Goal: Transaction & Acquisition: Purchase product/service

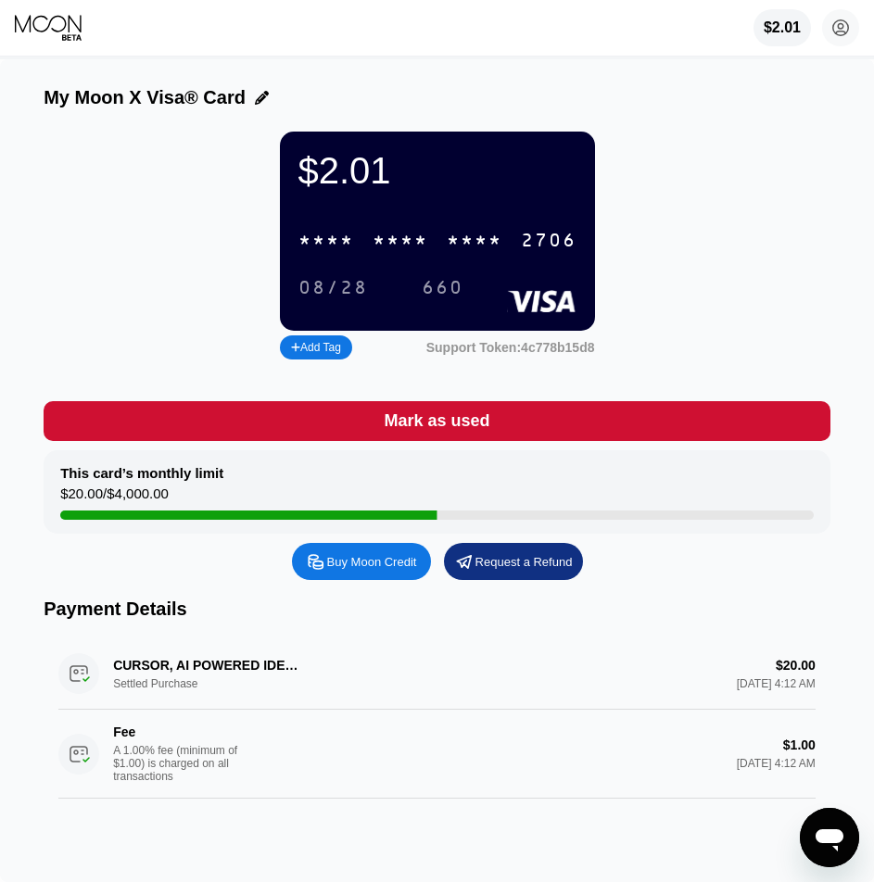
click at [379, 570] on div "Buy Moon Credit" at bounding box center [372, 562] width 90 height 16
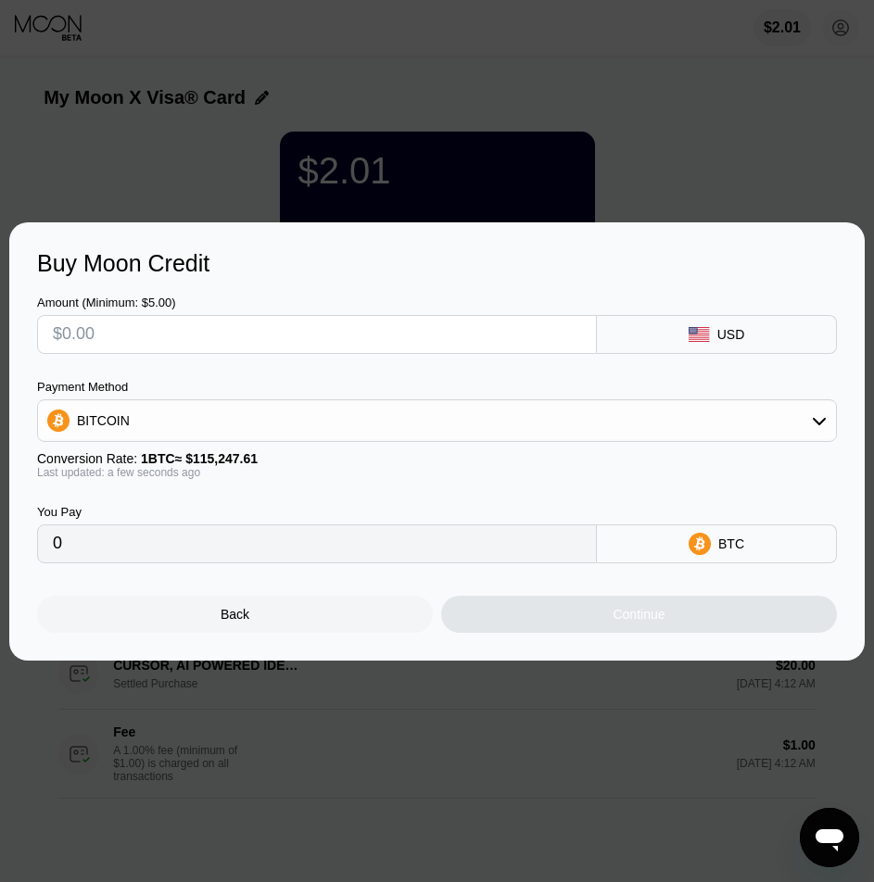
click at [424, 241] on div "Buy Moon Credit Amount (Minimum: $5.00) USD Payment Method BITCOIN Conversion R…" at bounding box center [437, 441] width 856 height 438
click at [486, 122] on div at bounding box center [444, 441] width 888 height 882
click at [333, 616] on div "Back" at bounding box center [235, 614] width 396 height 37
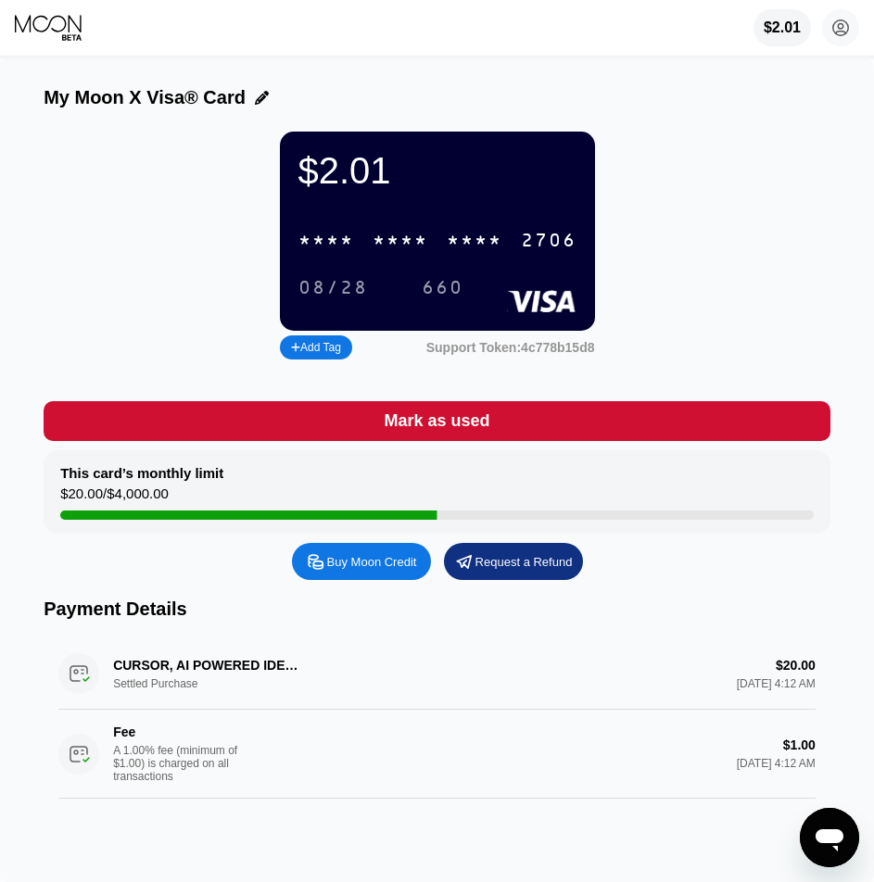
click at [401, 243] on div "* * * *" at bounding box center [401, 241] width 56 height 21
click at [446, 192] on div "$2.01" at bounding box center [437, 171] width 278 height 42
click at [349, 568] on div "Buy Moon Credit" at bounding box center [361, 561] width 139 height 37
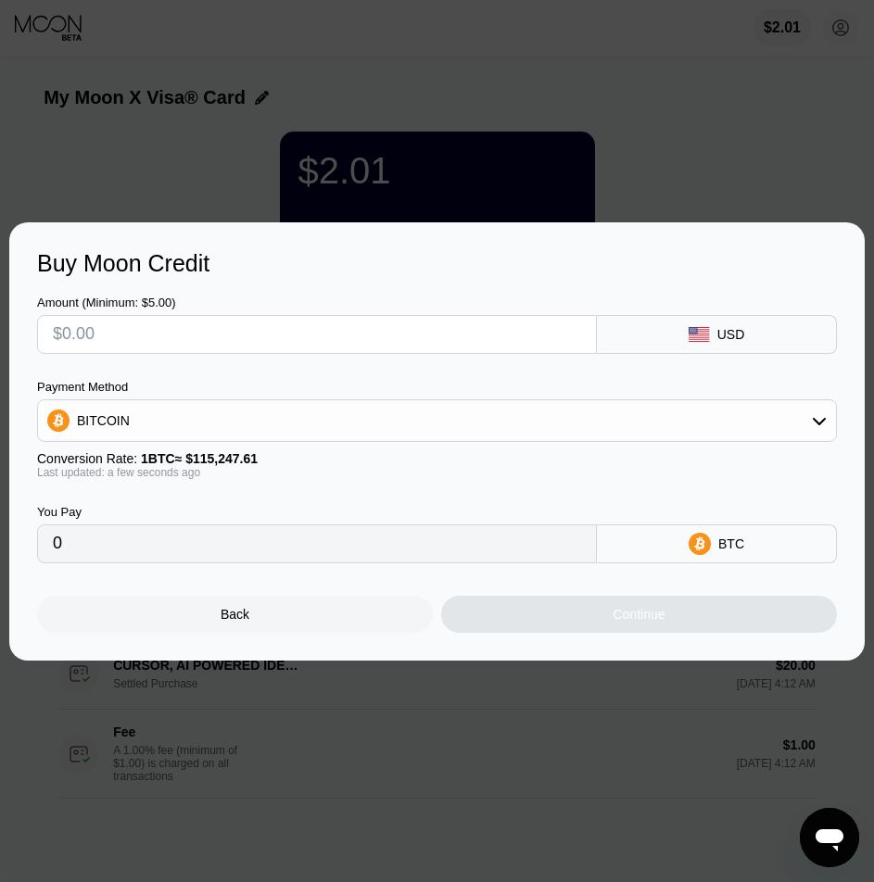
click at [416, 365] on div "Amount (Minimum: $5.00) USD Payment Method BITCOIN Conversion Rate: 1 BTC ≈ $11…" at bounding box center [437, 420] width 800 height 286
click at [419, 350] on input "text" at bounding box center [317, 334] width 528 height 37
type input "$10"
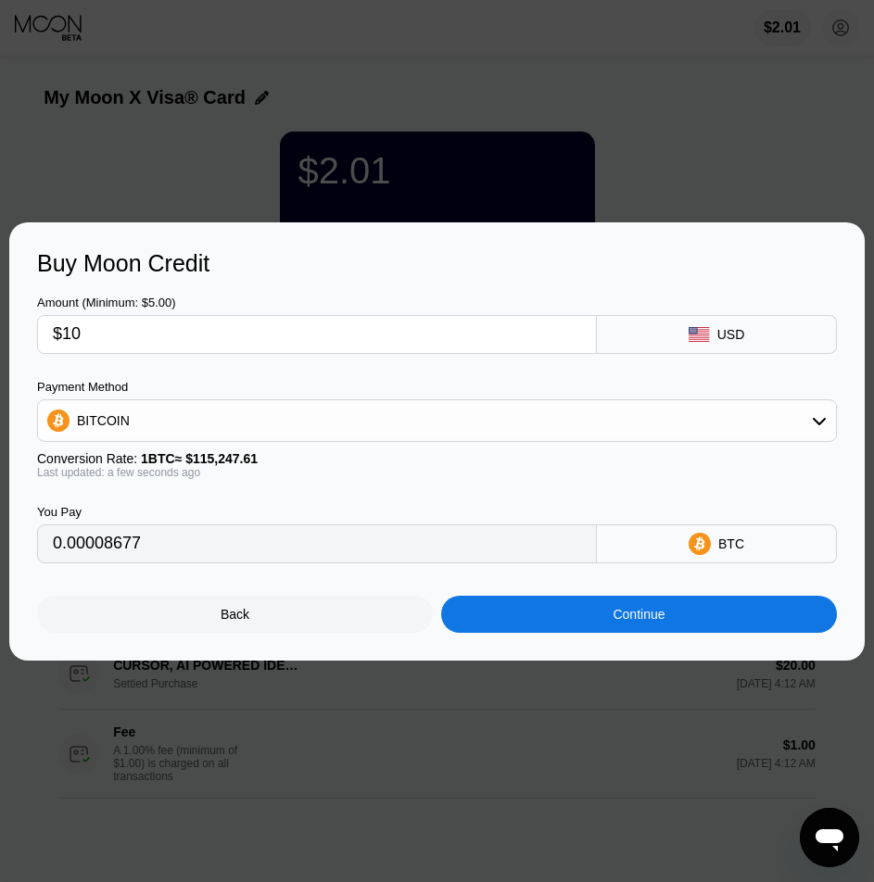
type input "0.00008677"
type input "$10"
click at [377, 400] on div "BITCOIN" at bounding box center [437, 421] width 800 height 43
click at [374, 406] on div "BITCOIN" at bounding box center [437, 420] width 798 height 37
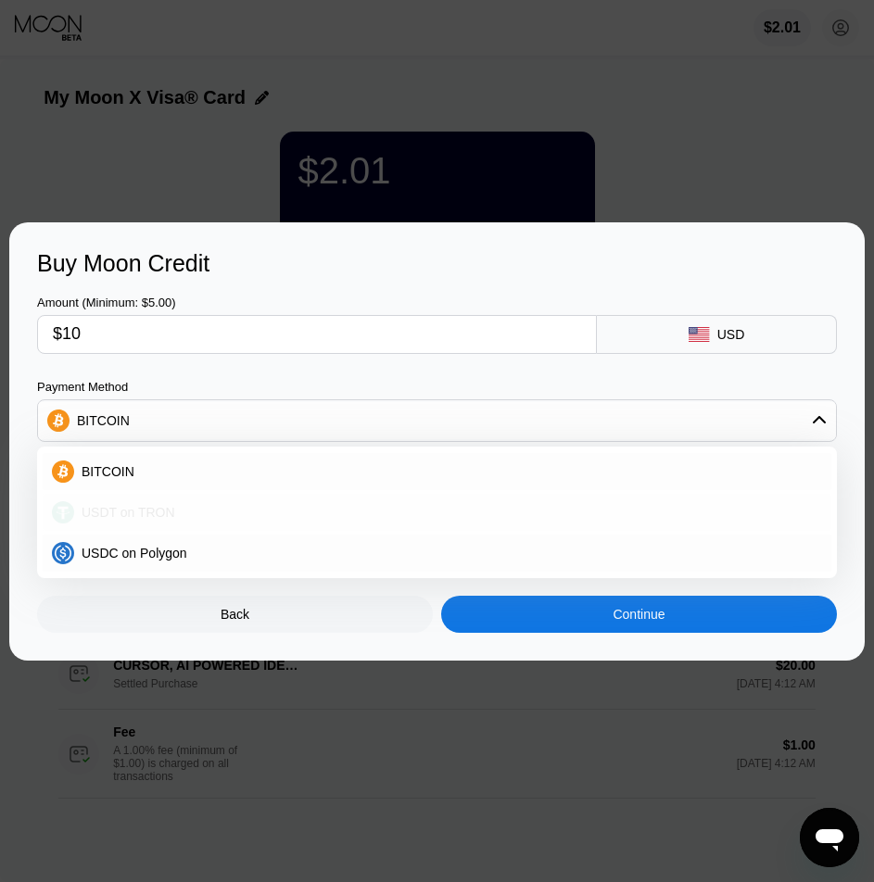
click at [263, 514] on div "USDT on TRON" at bounding box center [448, 512] width 748 height 15
type input "10.10"
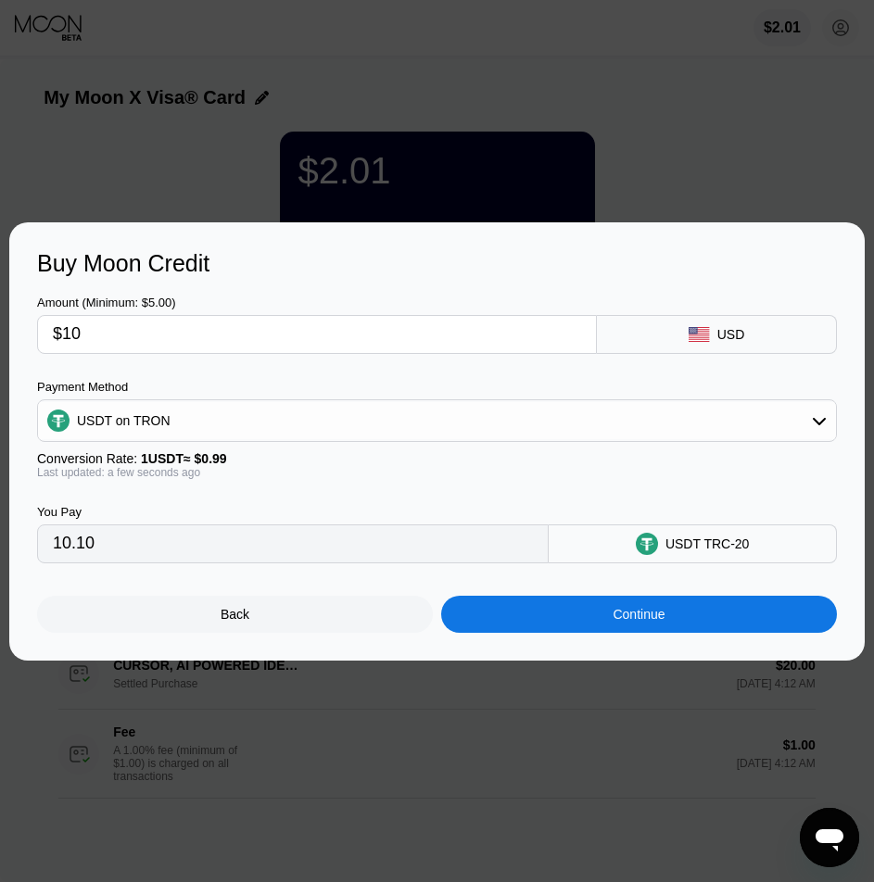
click at [558, 191] on div at bounding box center [444, 441] width 888 height 882
click at [348, 641] on div "Buy Moon Credit Amount (Minimum: $5.00) $10 USD Payment Method USDT on TRON Con…" at bounding box center [437, 441] width 856 height 438
click at [352, 624] on div "Back" at bounding box center [235, 614] width 396 height 37
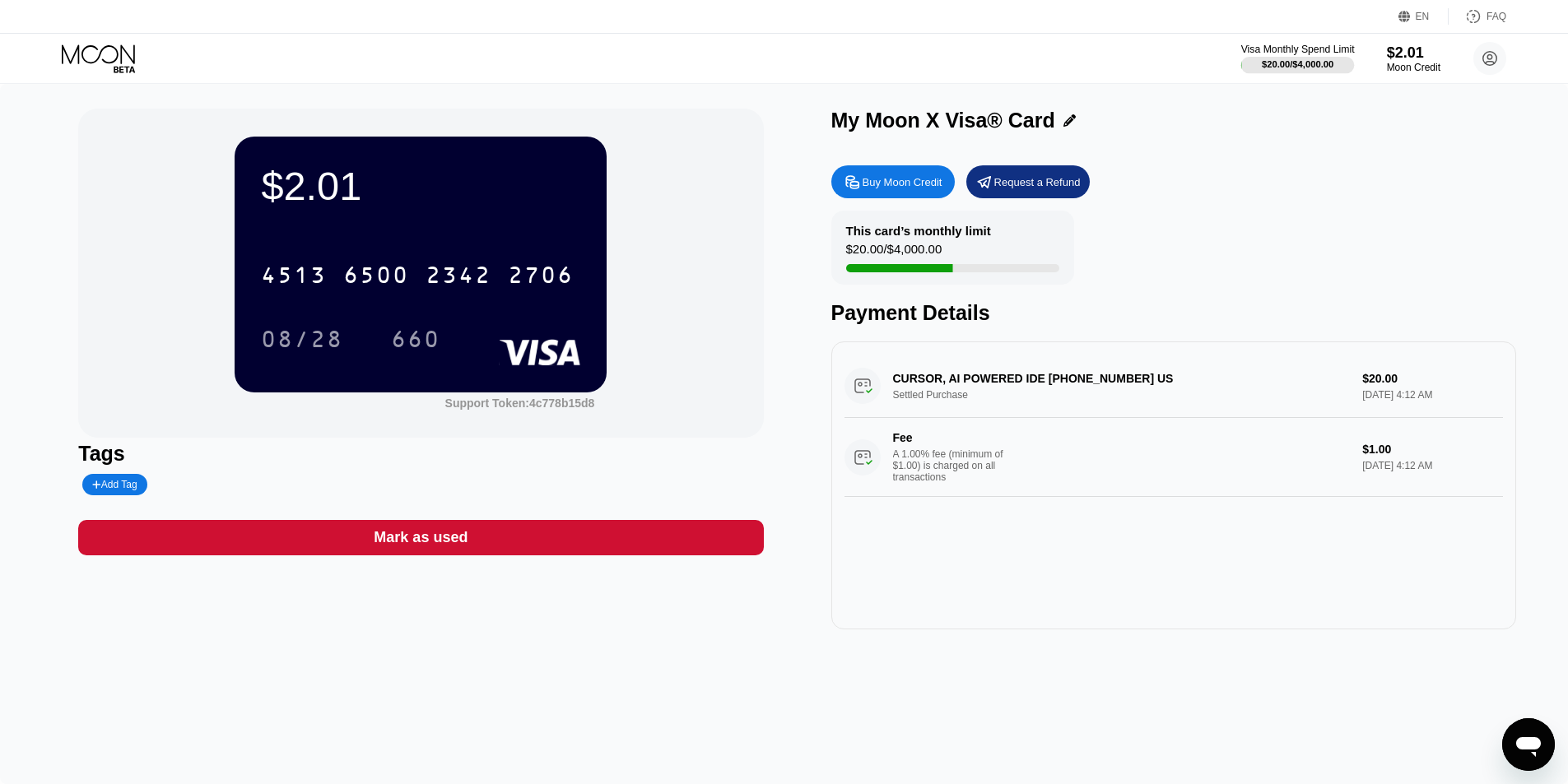
click at [788, 67] on div "$20.00 / $4,000.00" at bounding box center [1297, 64] width 72 height 10
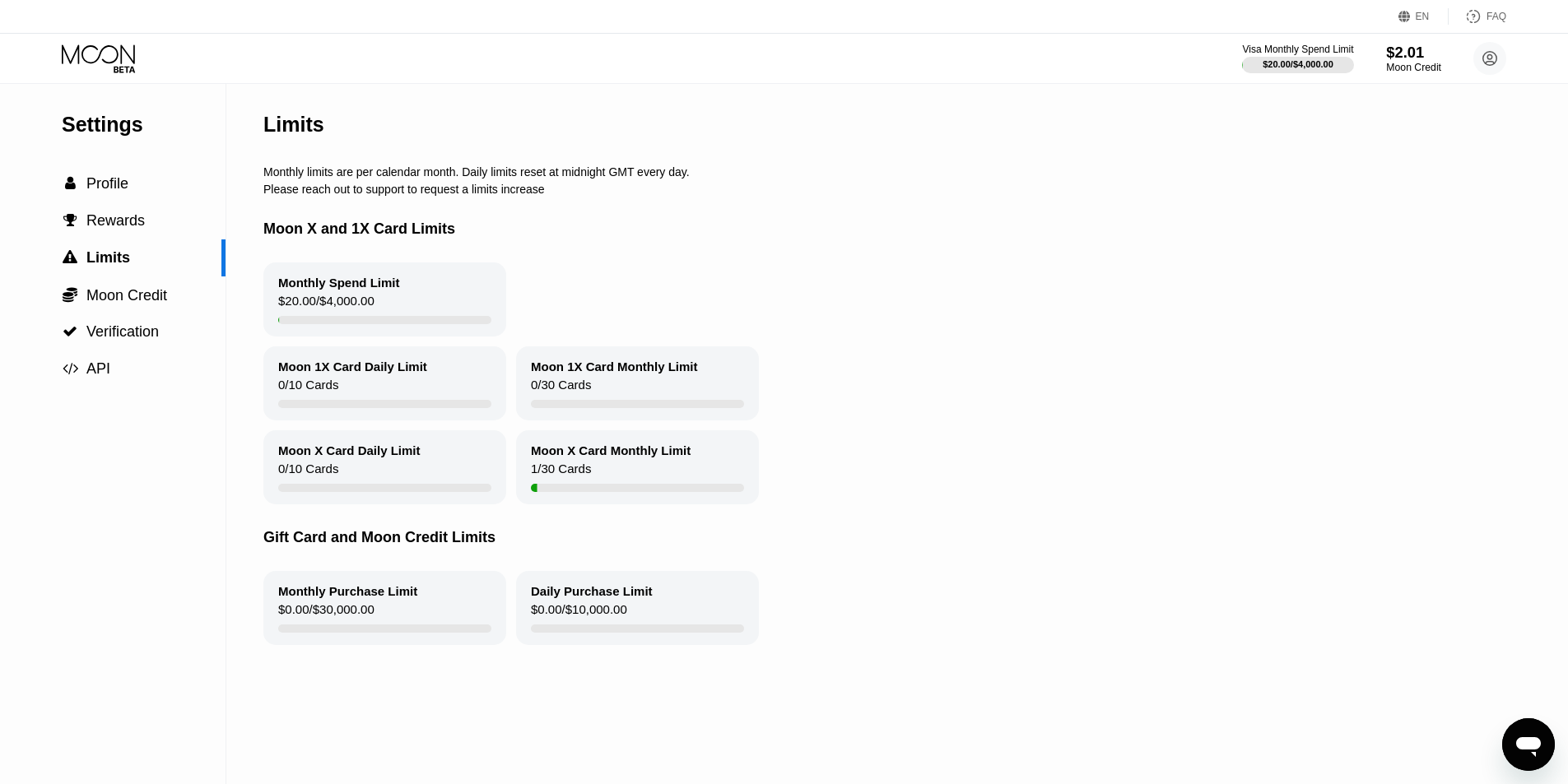
click at [788, 59] on div "$2.01" at bounding box center [1414, 51] width 55 height 17
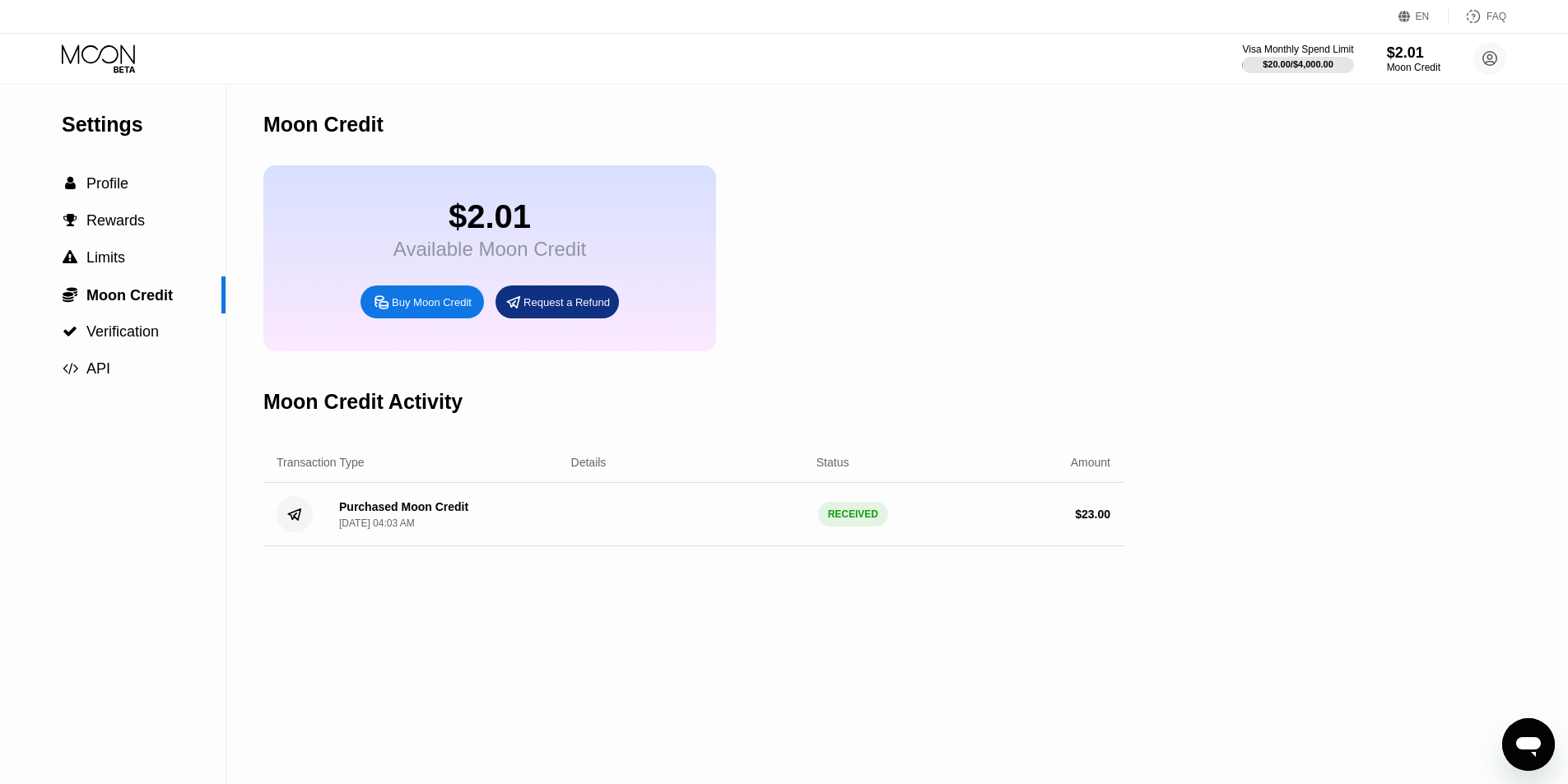
click at [445, 310] on div "Buy Moon Credit" at bounding box center [432, 303] width 80 height 14
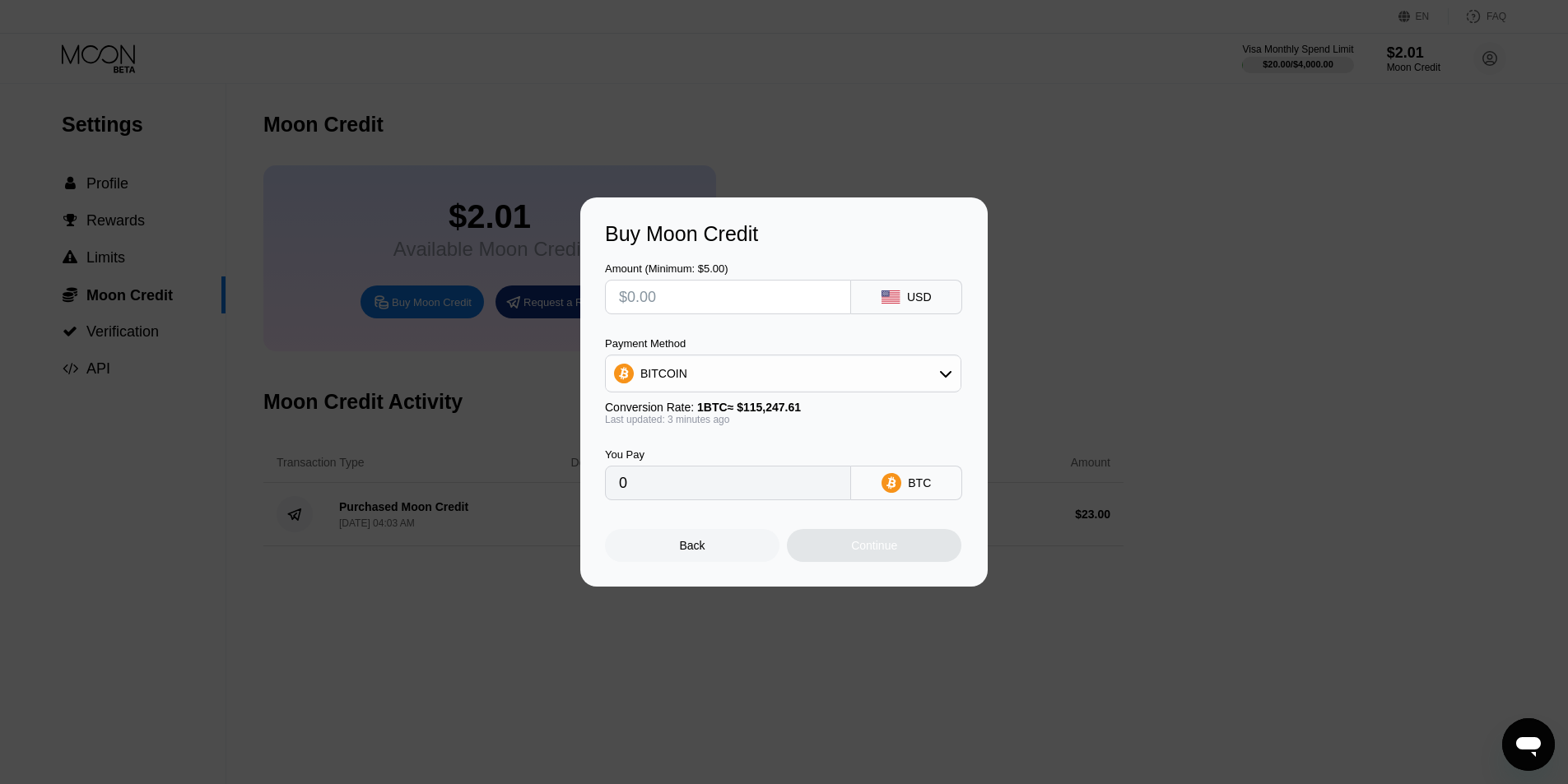
click at [741, 282] on input "text" at bounding box center [728, 297] width 218 height 33
type input "$1"
type input "0.00000868"
type input "$10"
type input "0.00008677"
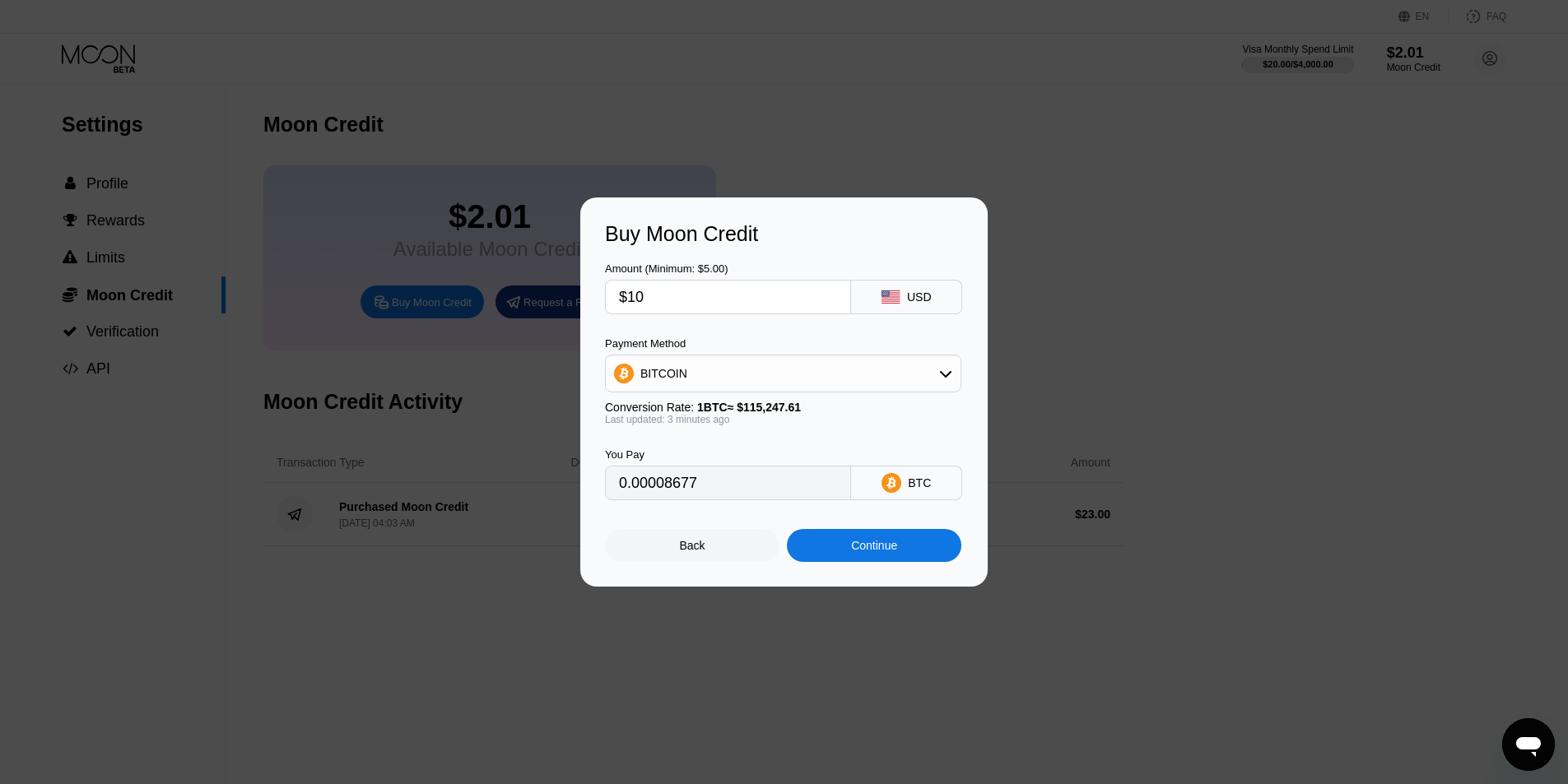
type input "$10"
drag, startPoint x: 686, startPoint y: 398, endPoint x: 707, endPoint y: 372, distance: 33.4
click at [688, 392] on div "Payment Method BITCOIN Conversion Rate: 1 BTC ≈ $115,247.61 Last updated: 3 min…" at bounding box center [782, 381] width 356 height 88
click at [707, 372] on div "BITCOIN" at bounding box center [783, 373] width 355 height 33
click at [672, 448] on span "USDT on TRON" at bounding box center [686, 455] width 83 height 13
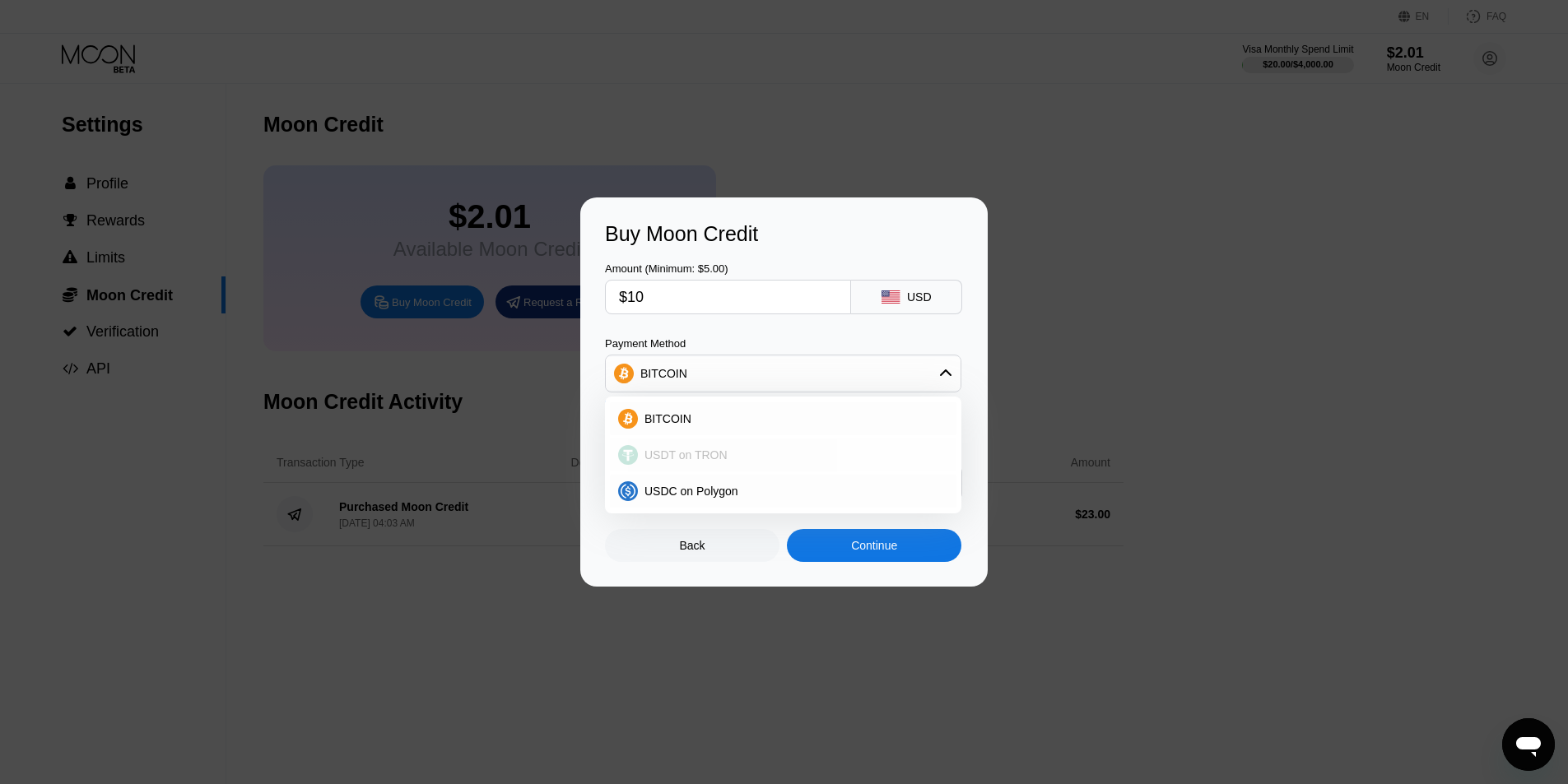
type input "10.10"
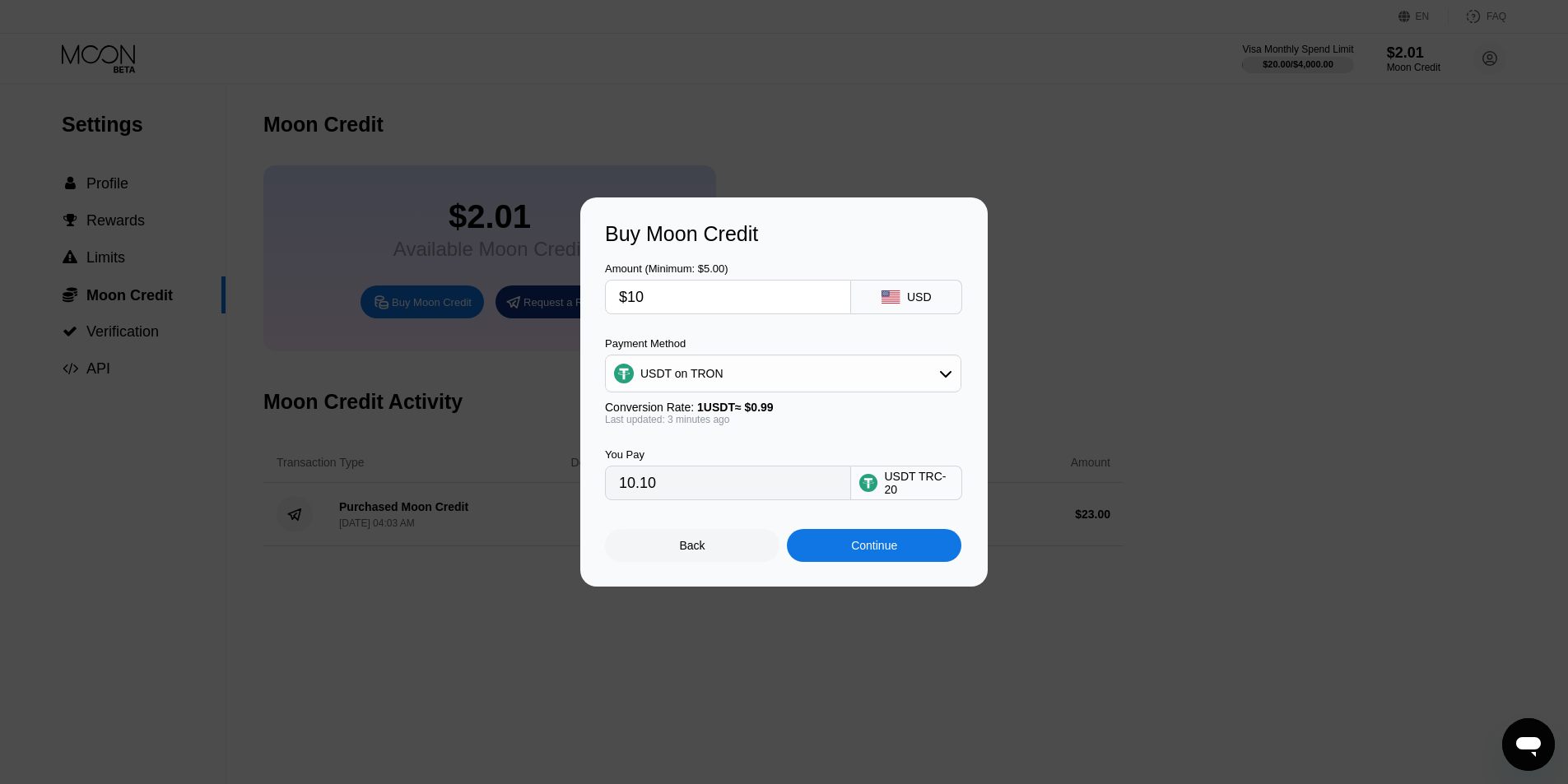
click at [754, 451] on div "You Pay 10.10 USDT TRC-20" at bounding box center [783, 463] width 358 height 75
click at [788, 543] on div "Continue" at bounding box center [874, 545] width 175 height 33
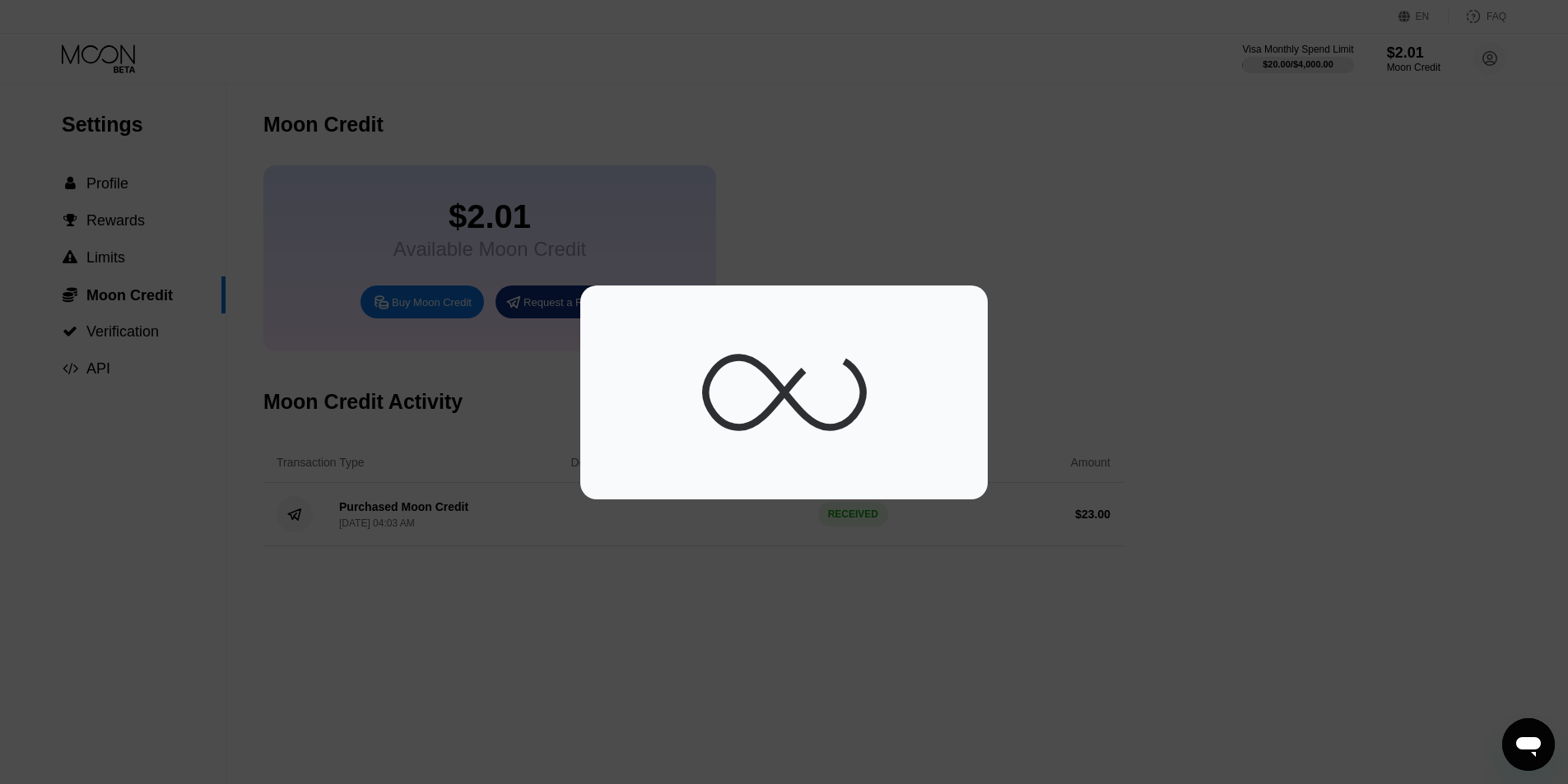
click at [693, 554] on div at bounding box center [784, 392] width 1568 height 784
click at [734, 561] on div at bounding box center [784, 392] width 1568 height 784
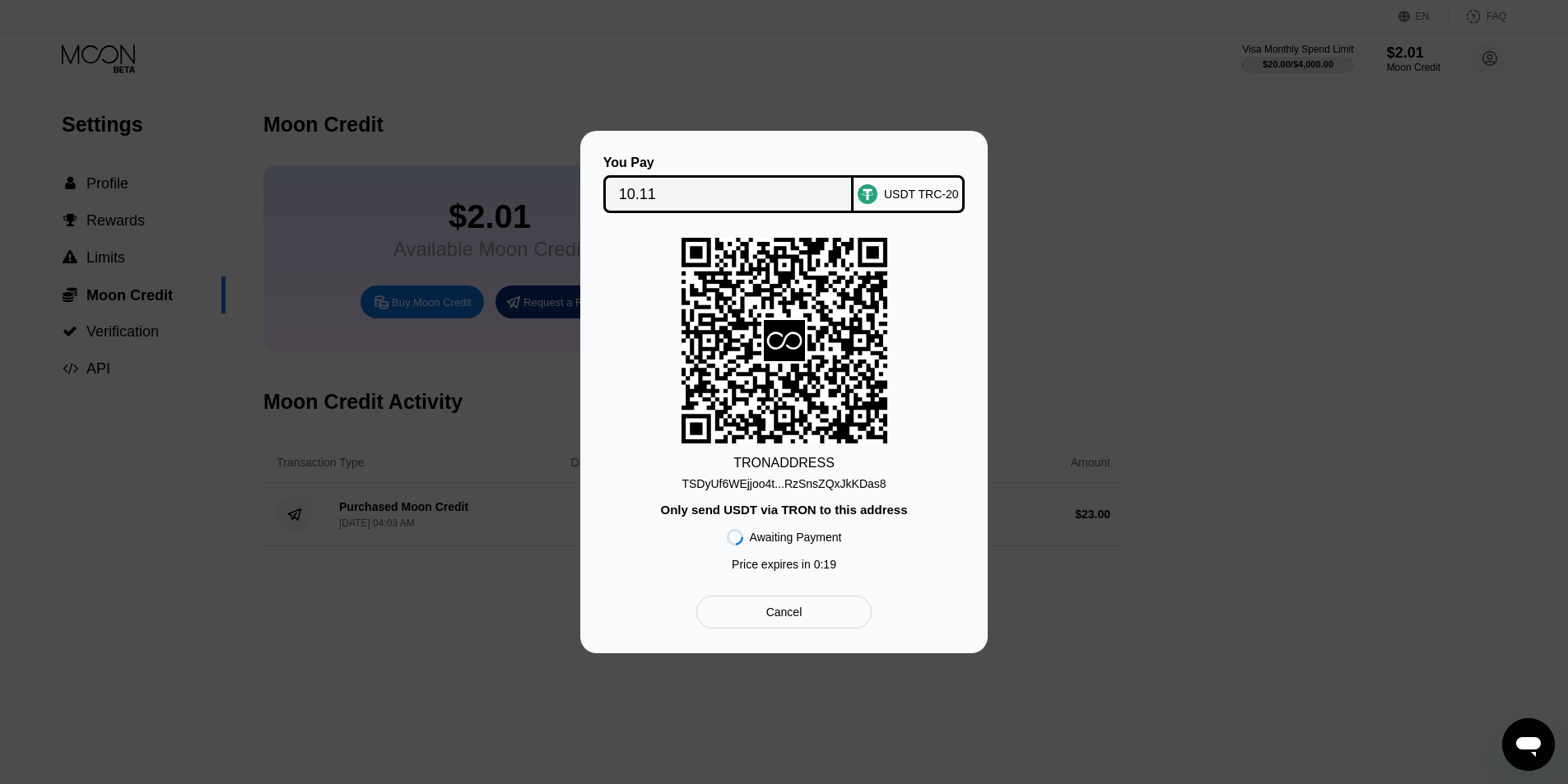
click at [788, 143] on div "You Pay 10.11 USDT TRC-20 TRON ADDRESS TSDyUf6WEjjoo4t...RzSnsZQxJkKDas8 Only s…" at bounding box center [784, 392] width 408 height 523
click at [773, 481] on div "TSDyUf6WEjjoo4t...RzSnsZQxJkKDas8" at bounding box center [784, 484] width 204 height 13
click at [718, 192] on input "10.11" at bounding box center [729, 194] width 220 height 33
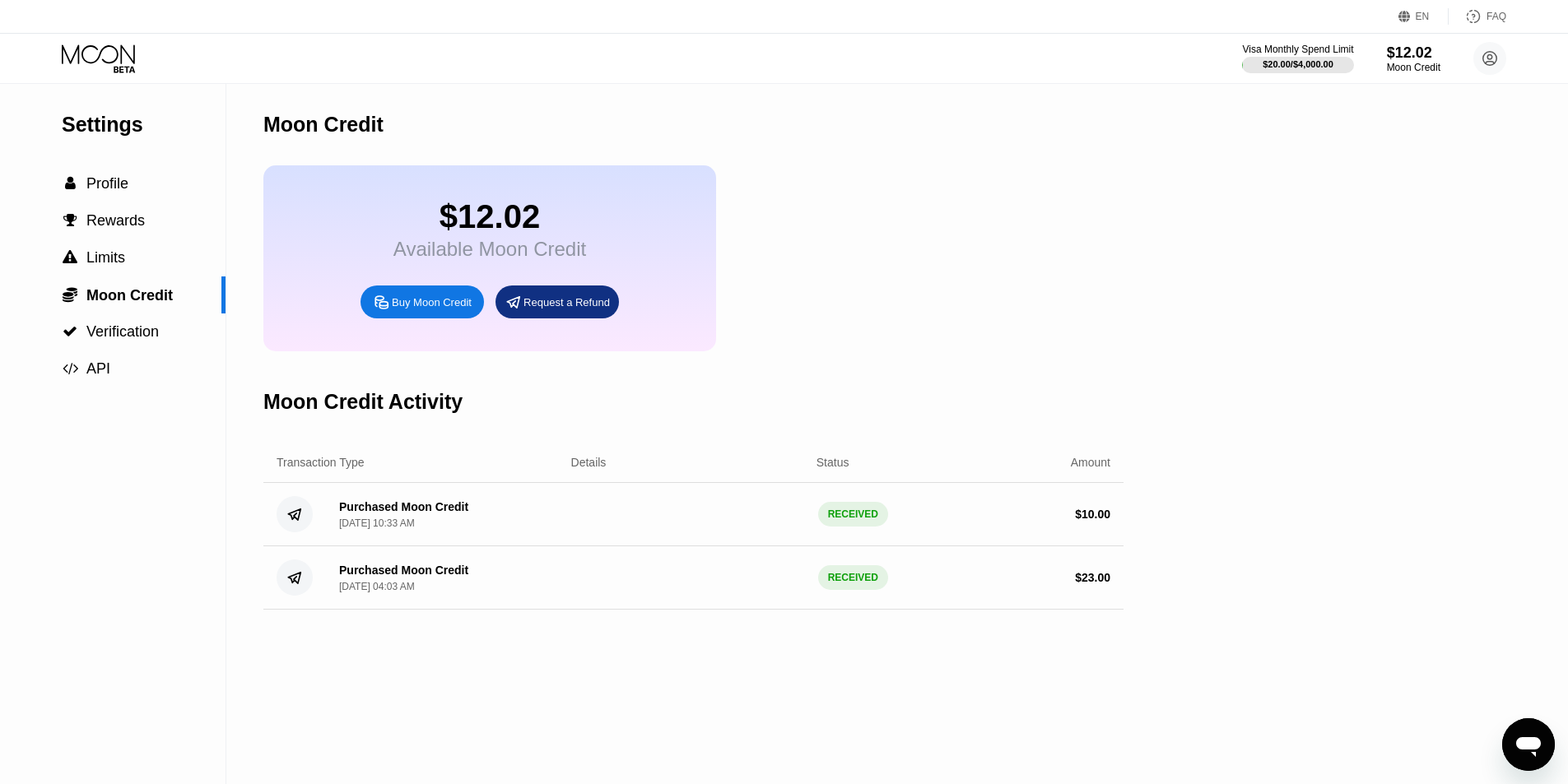
click at [447, 219] on div "$12.02" at bounding box center [489, 217] width 193 height 37
click at [159, 297] on span "Moon Credit" at bounding box center [129, 296] width 86 height 17
click at [585, 235] on div "$12.02" at bounding box center [489, 217] width 193 height 37
click at [1391, 48] on div "$12.02" at bounding box center [1414, 51] width 55 height 17
click at [808, 186] on div "$12.02 Available Moon Credit Buy Moon Credit Request a Refund" at bounding box center [693, 257] width 860 height 186
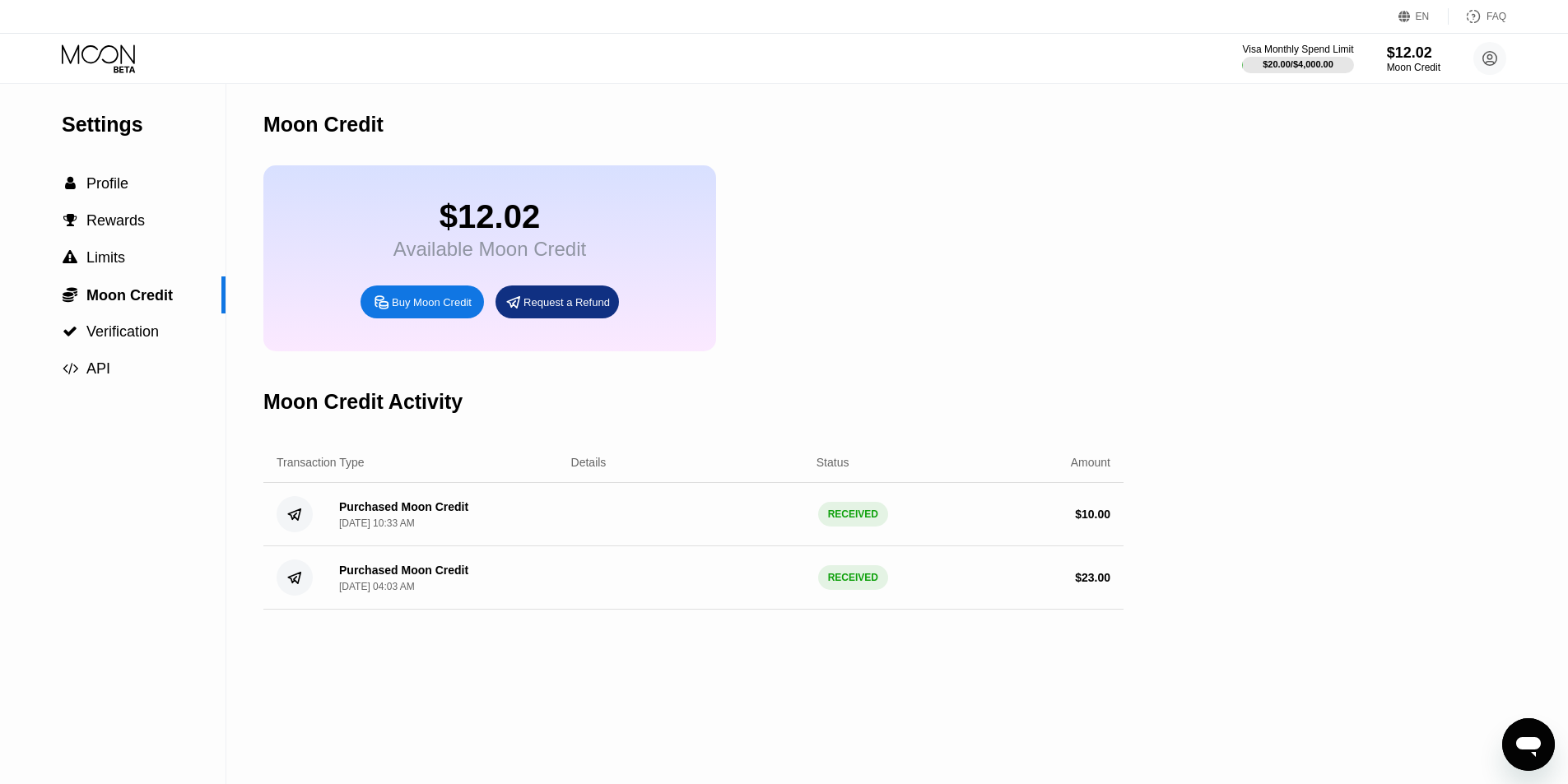
click at [486, 226] on div "$12.02" at bounding box center [489, 217] width 193 height 37
click at [115, 201] on div " Profile" at bounding box center [113, 184] width 226 height 37
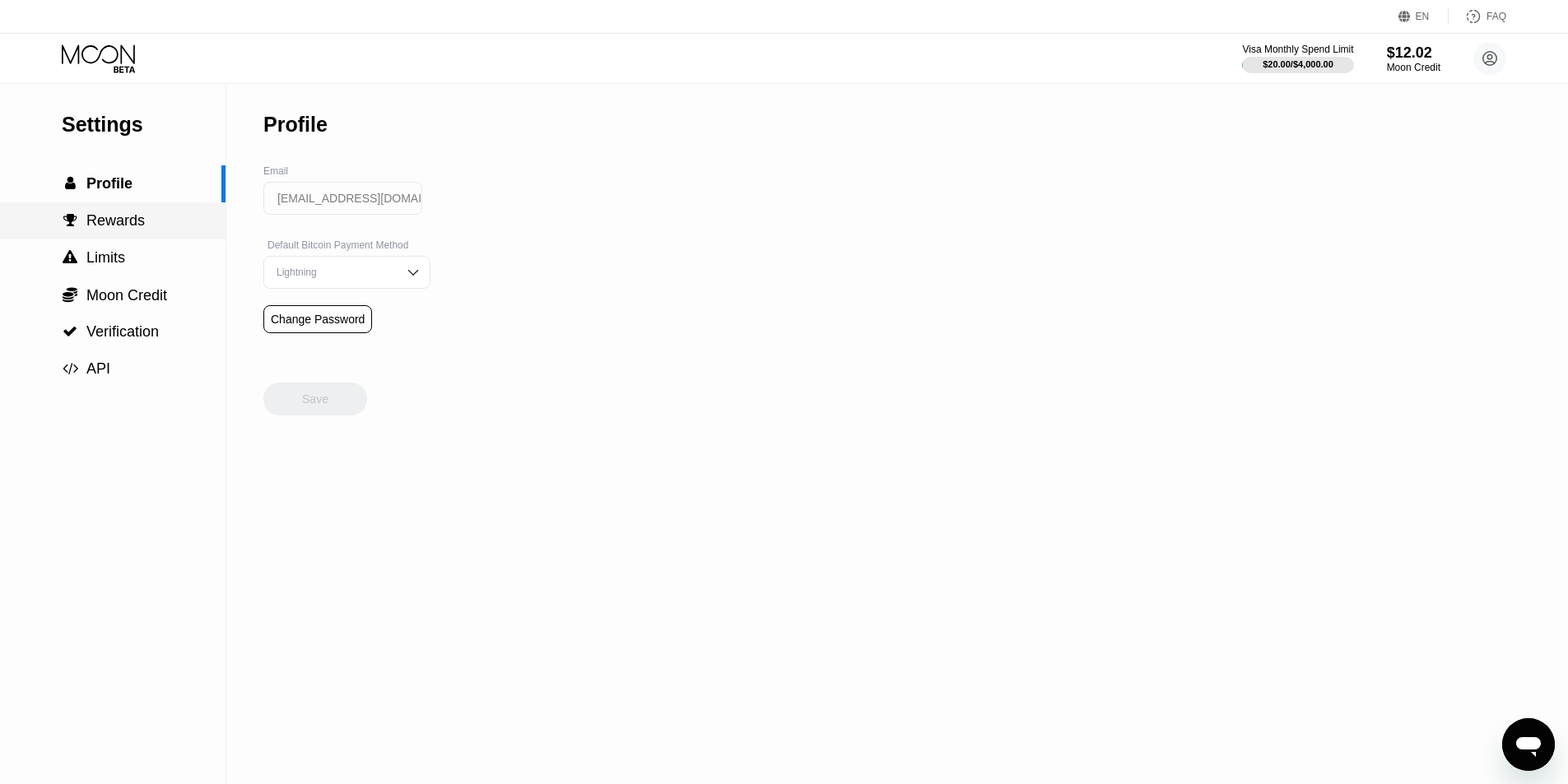
click at [105, 238] on div " Rewards" at bounding box center [113, 221] width 226 height 37
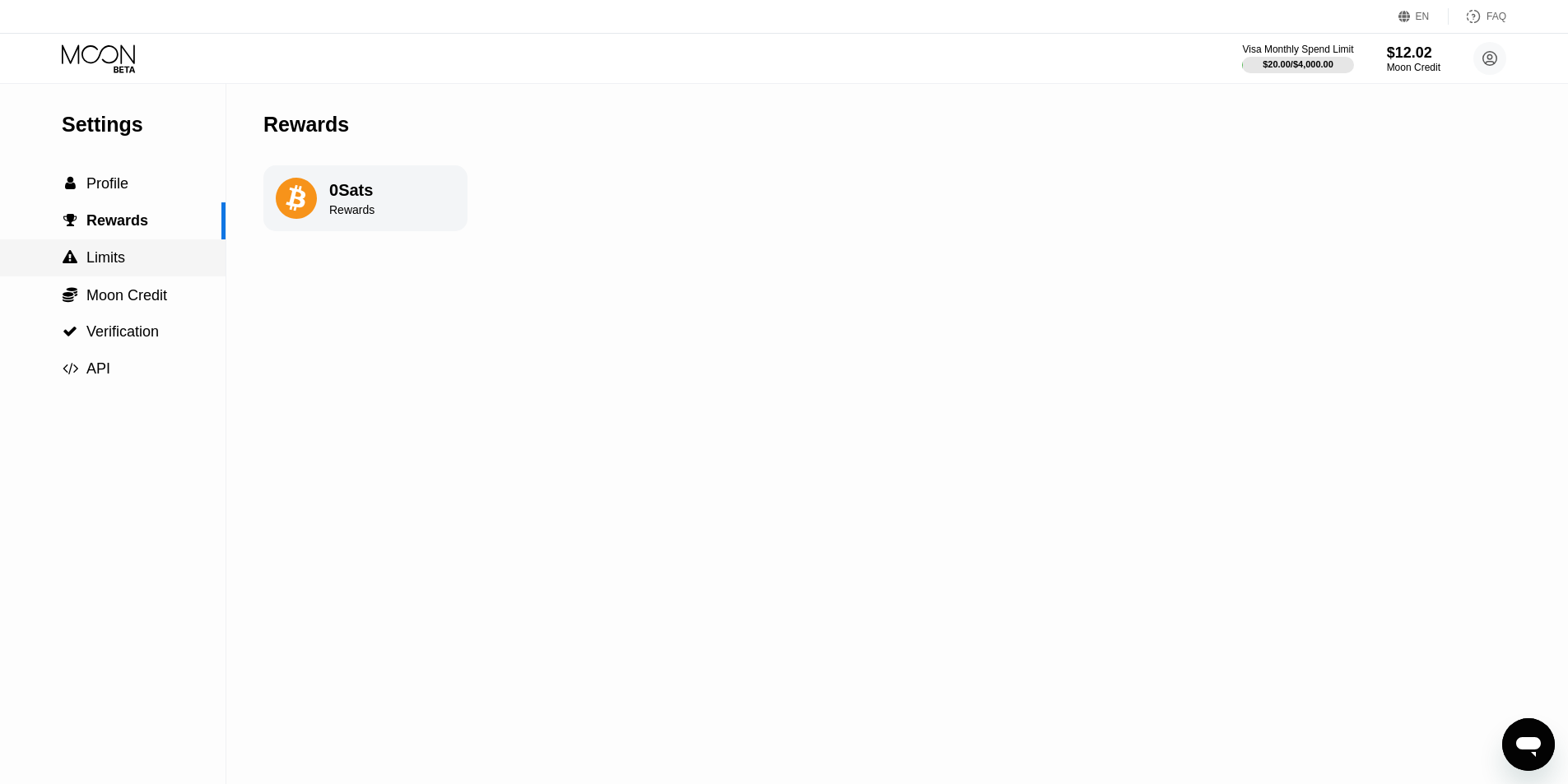
click at [109, 265] on span "Limits" at bounding box center [106, 257] width 39 height 17
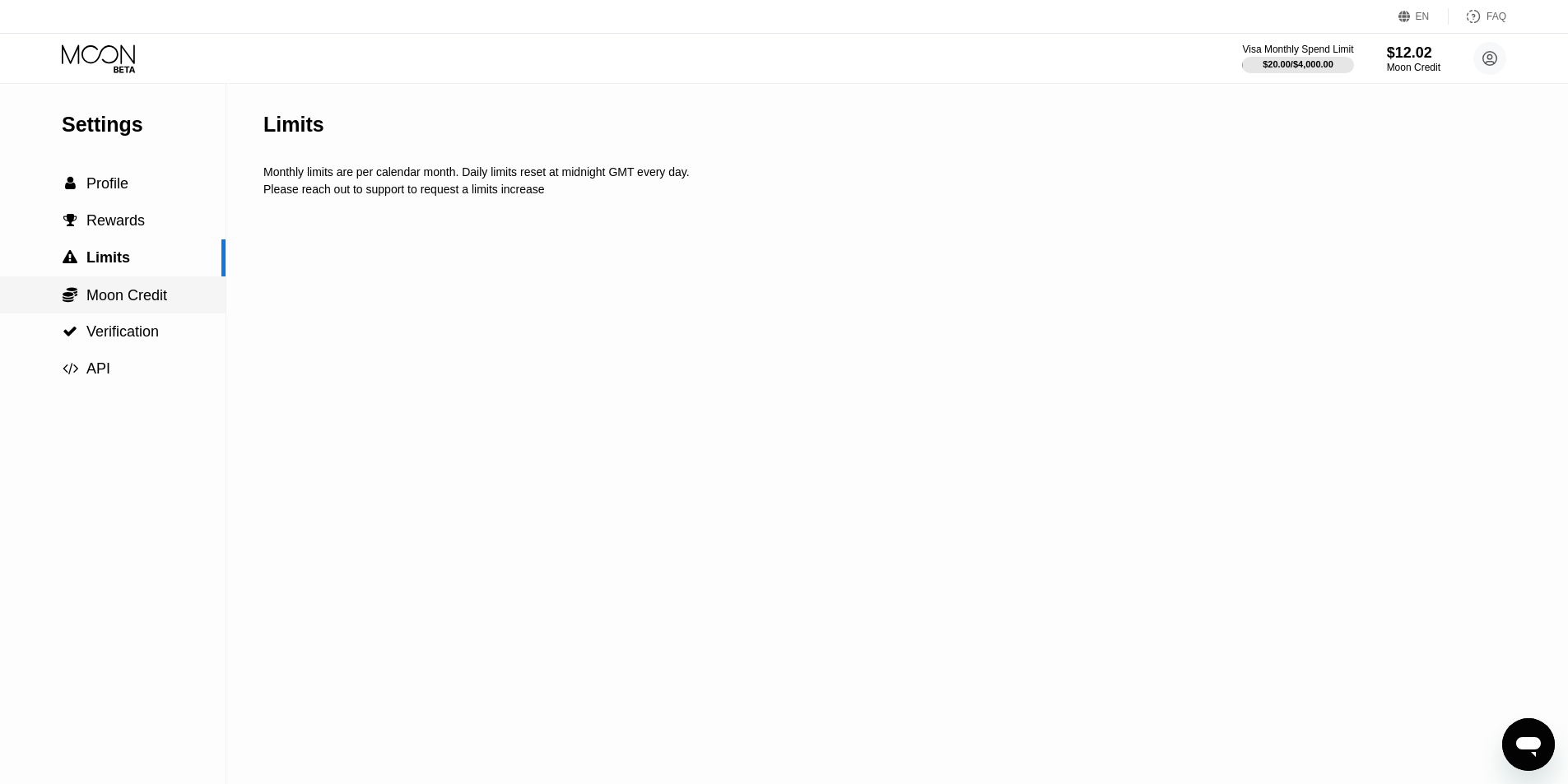
click at [122, 292] on span "Moon Credit" at bounding box center [126, 296] width 81 height 17
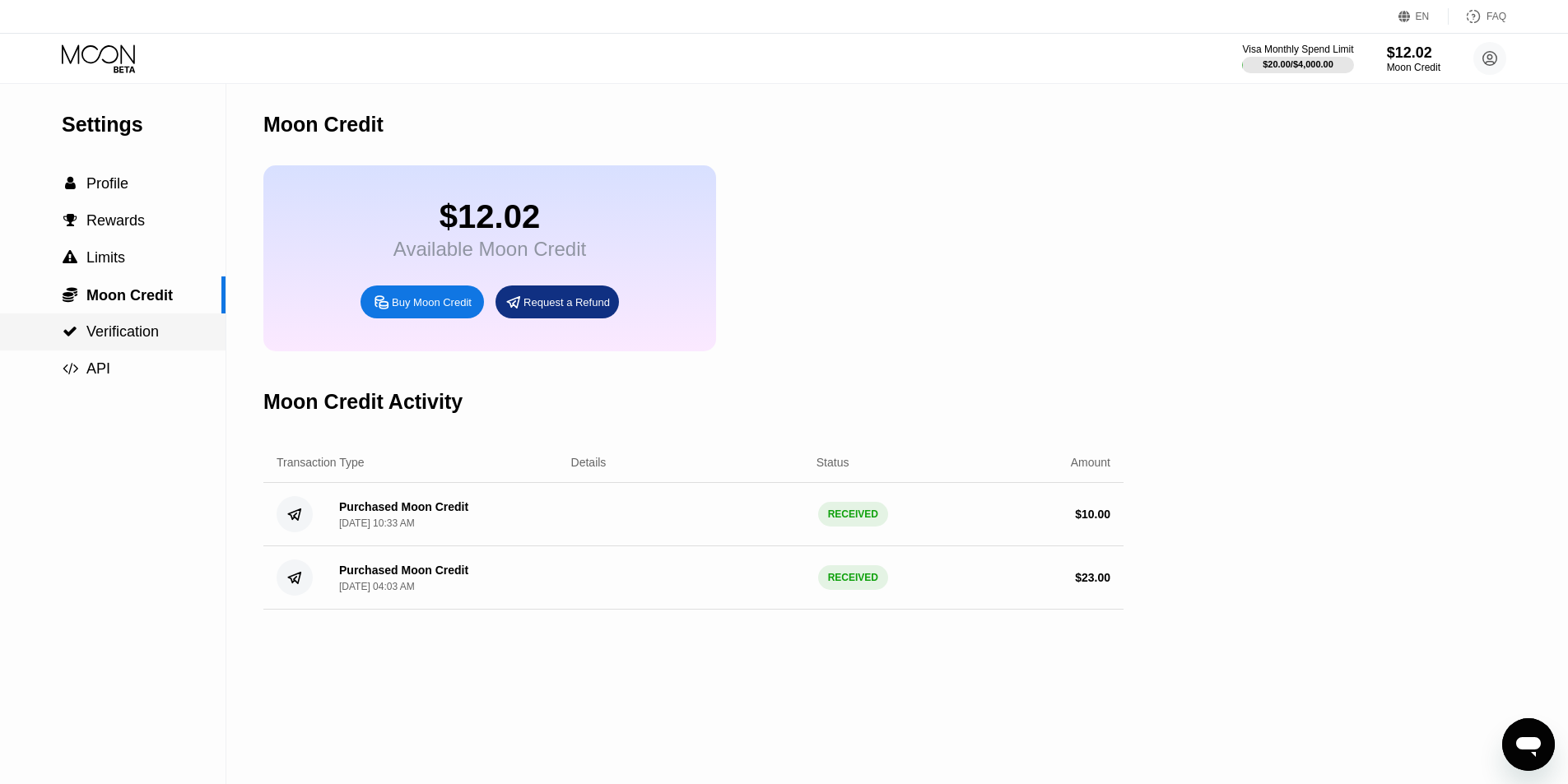
click at [136, 340] on span "Verification" at bounding box center [123, 331] width 73 height 17
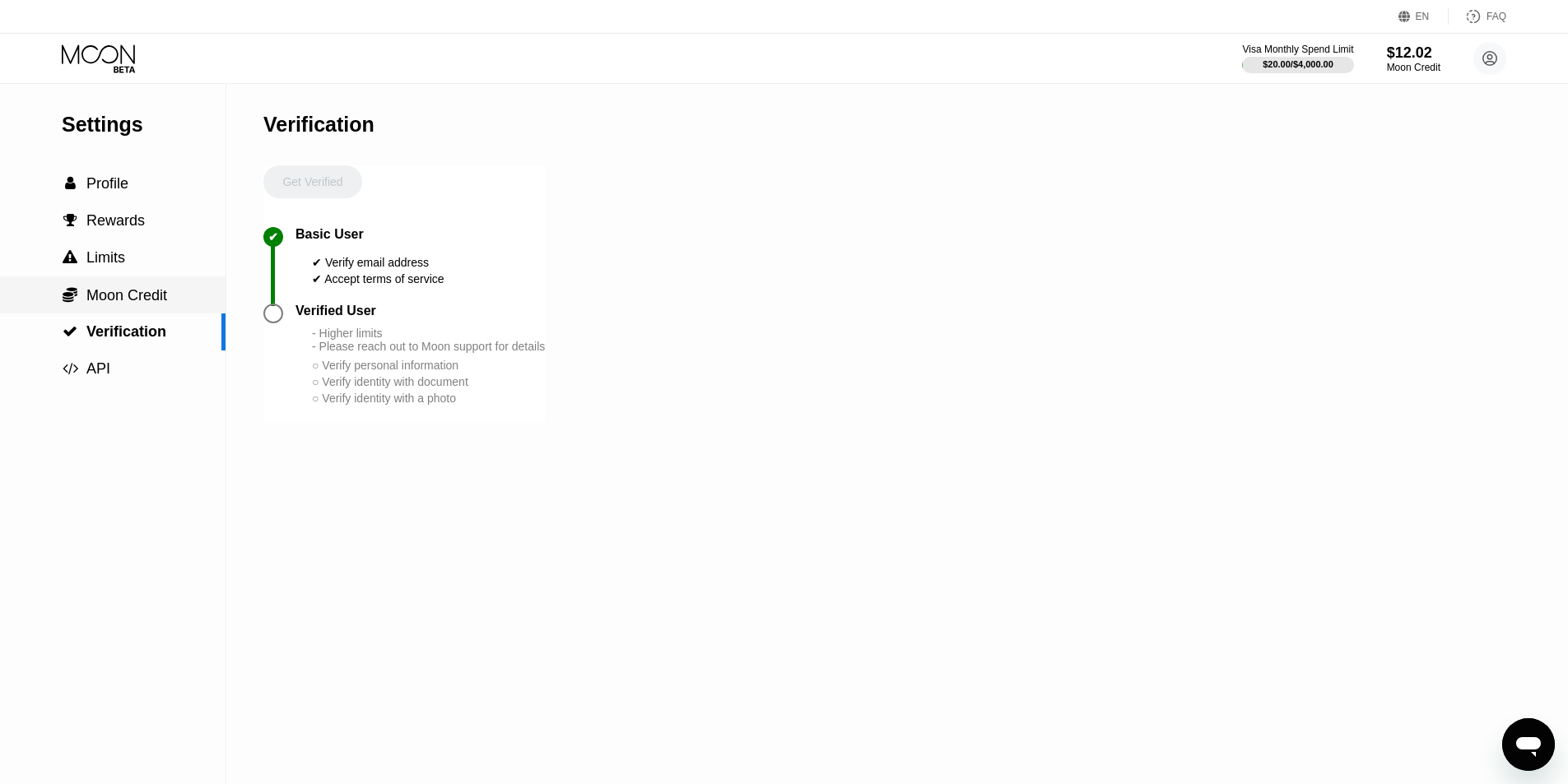
click at [101, 293] on span "Moon Credit" at bounding box center [126, 296] width 81 height 17
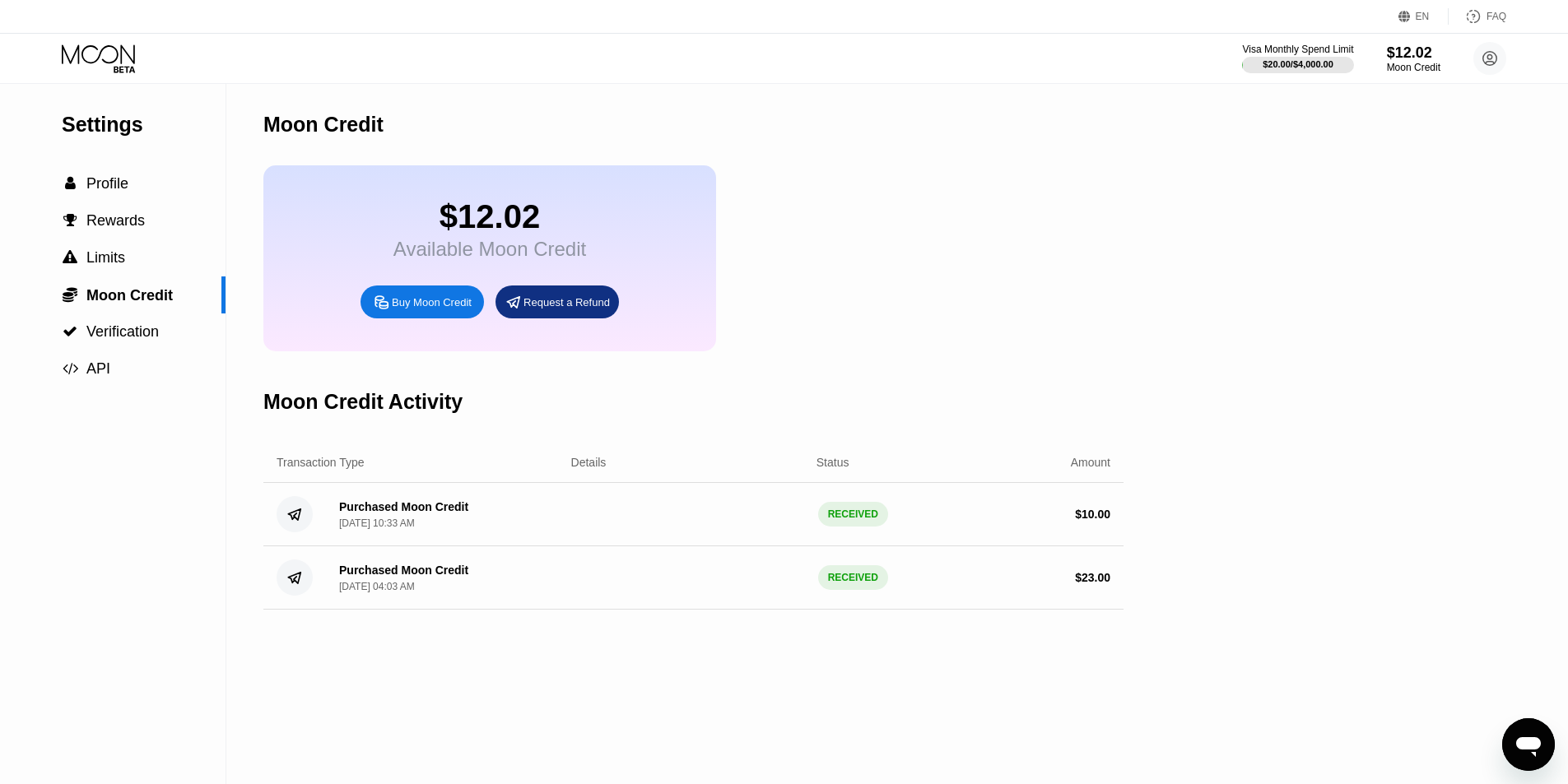
click at [481, 235] on div "$12.02" at bounding box center [489, 217] width 193 height 37
click at [492, 210] on div "$12.02" at bounding box center [489, 217] width 193 height 37
click at [86, 52] on icon at bounding box center [100, 59] width 76 height 28
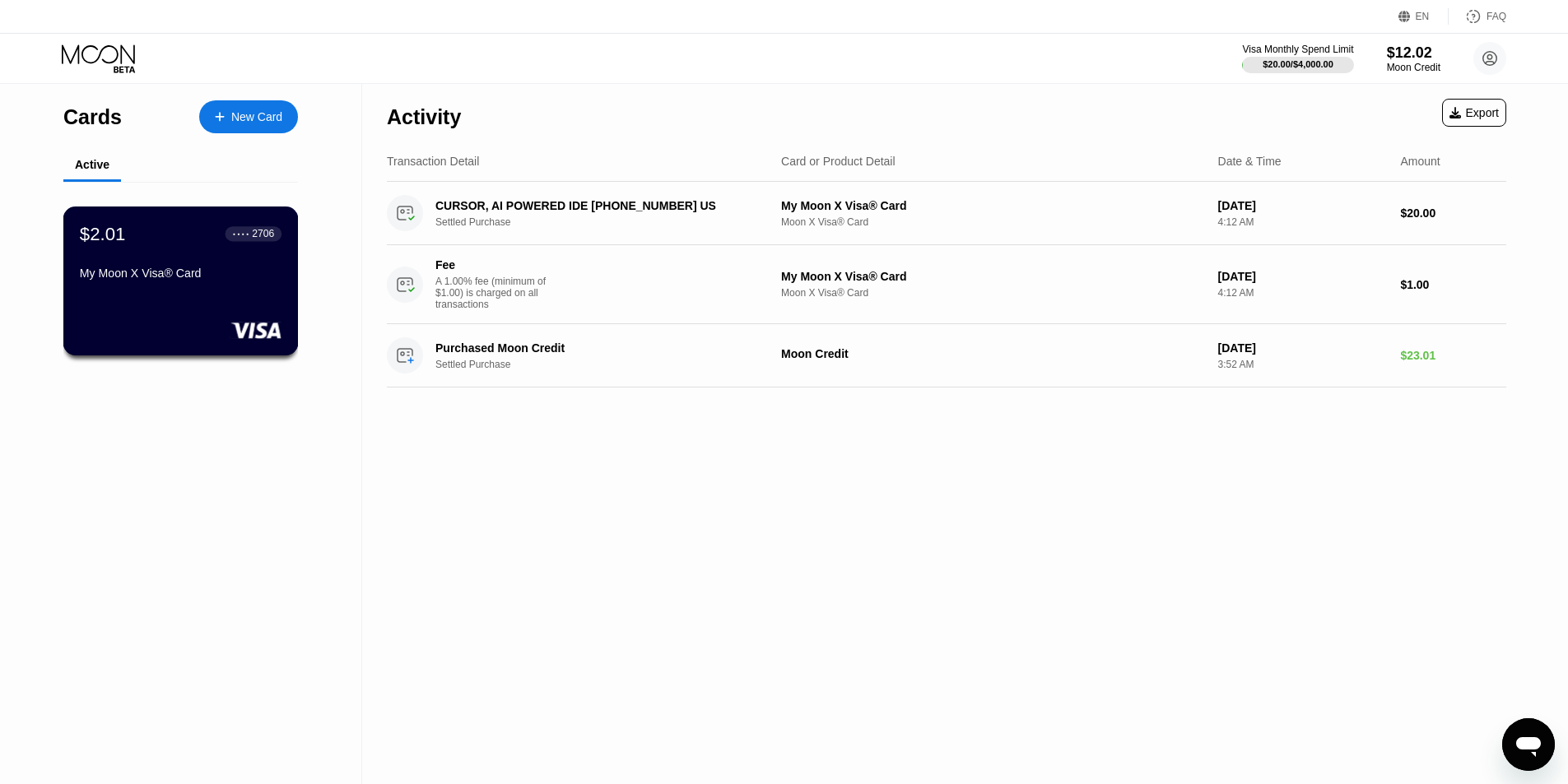
click at [158, 244] on div "$2.01 ● ● ● ● 2706" at bounding box center [180, 234] width 202 height 21
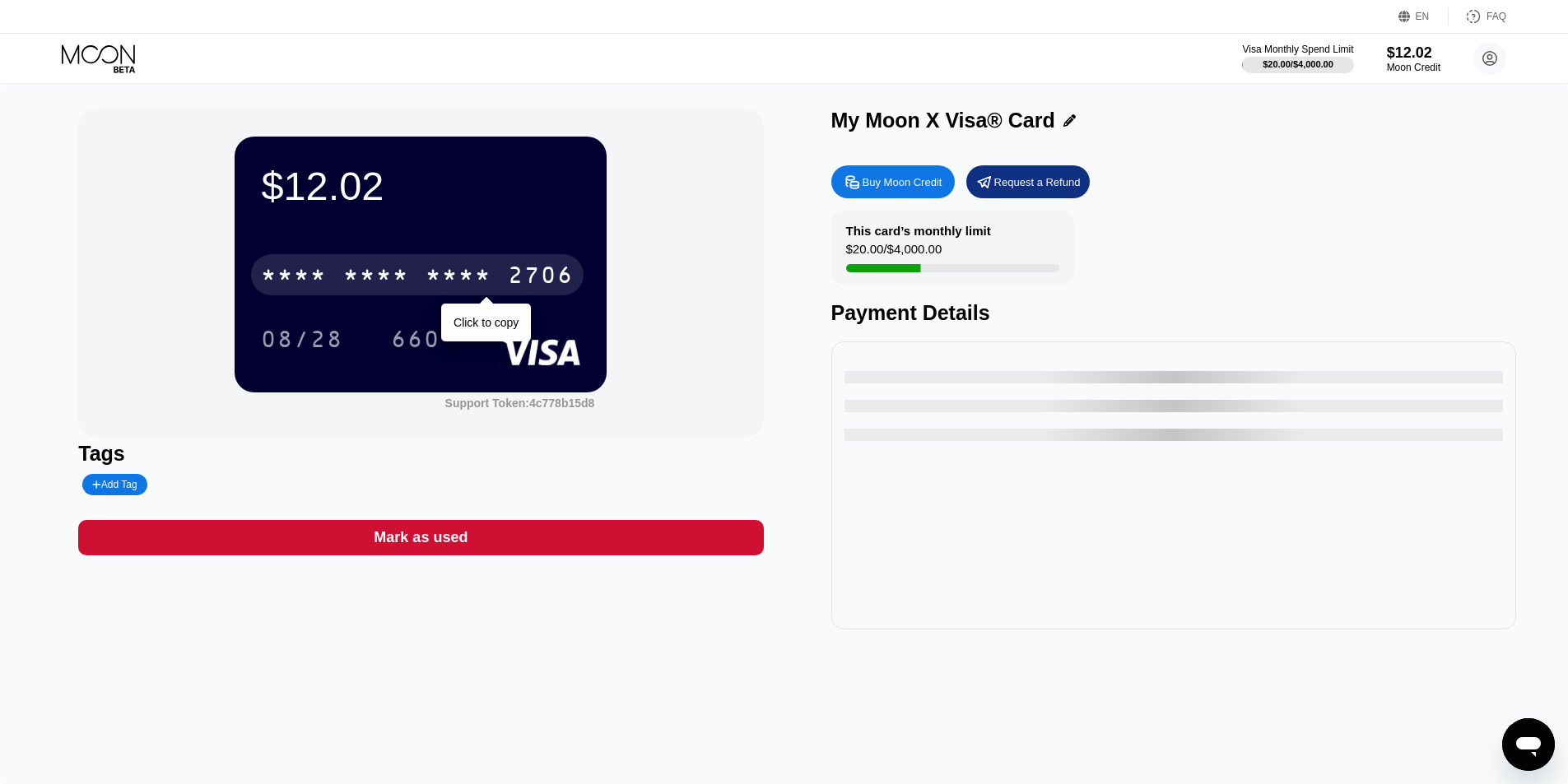
click at [315, 280] on div "* * * *" at bounding box center [294, 278] width 66 height 27
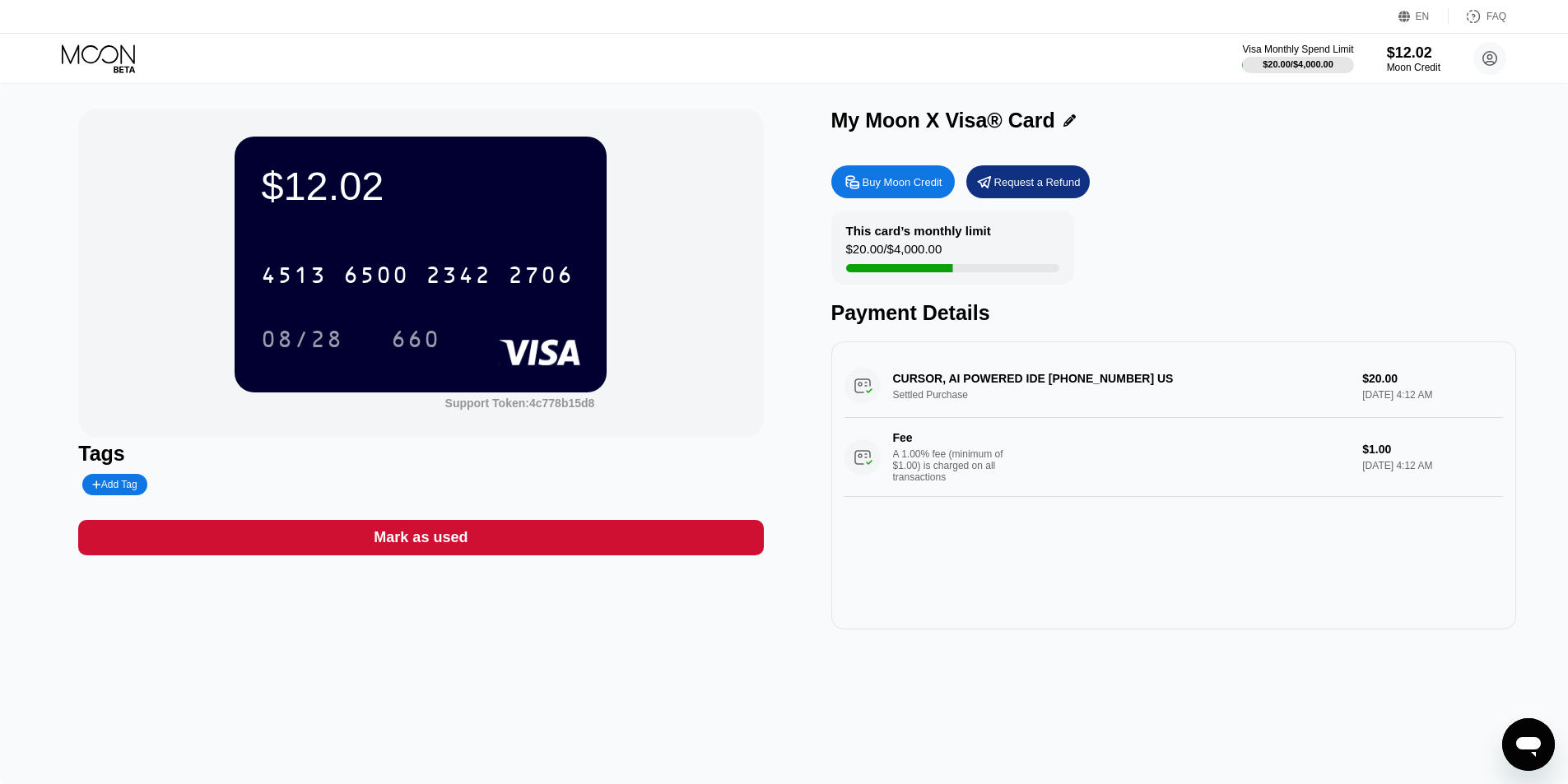
click at [323, 354] on div "08/28" at bounding box center [302, 342] width 83 height 27
click at [315, 335] on div "08/28" at bounding box center [302, 342] width 83 height 27
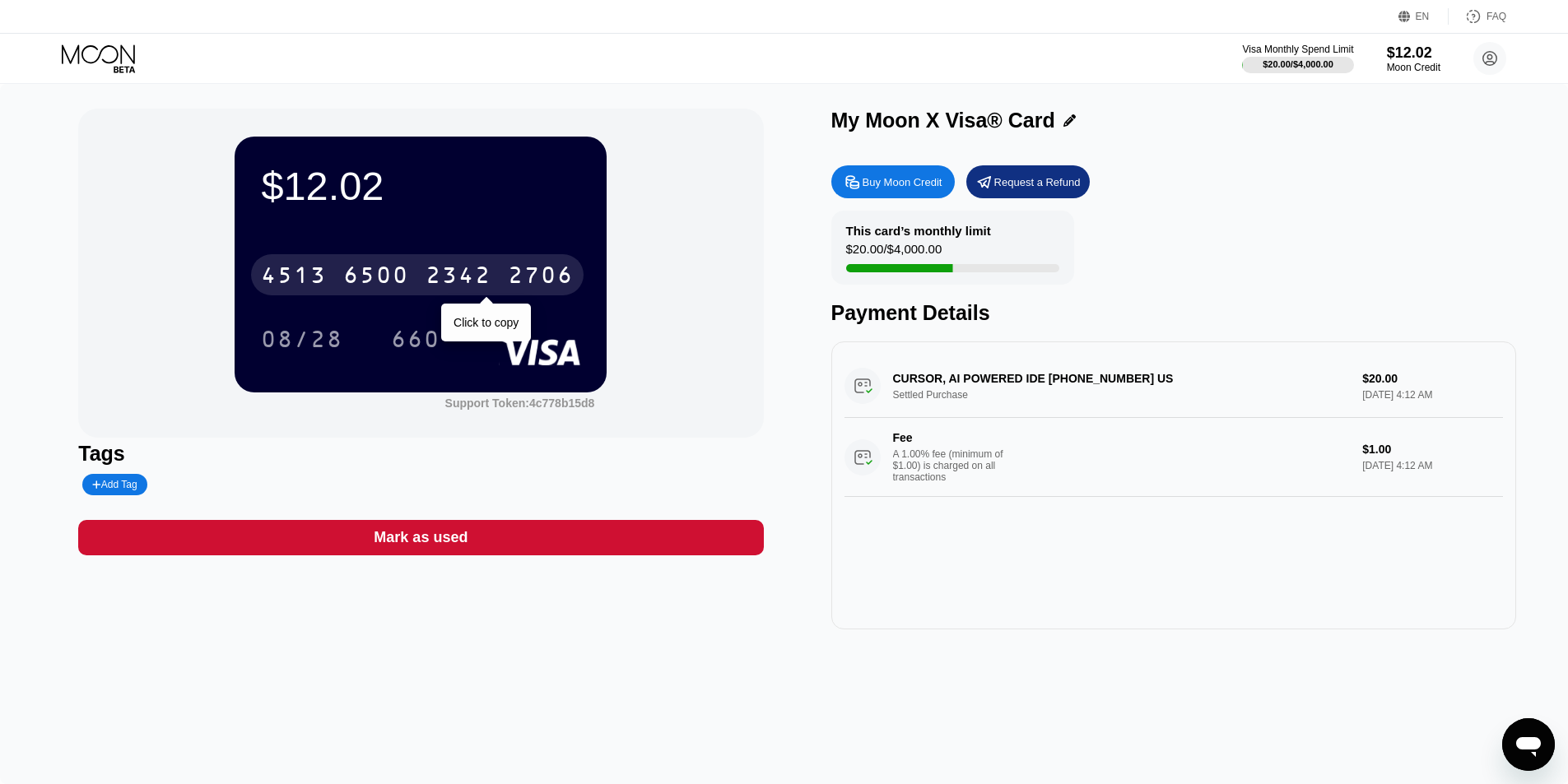
click at [423, 272] on div "[CREDIT_CARD_NUMBER]" at bounding box center [417, 274] width 332 height 41
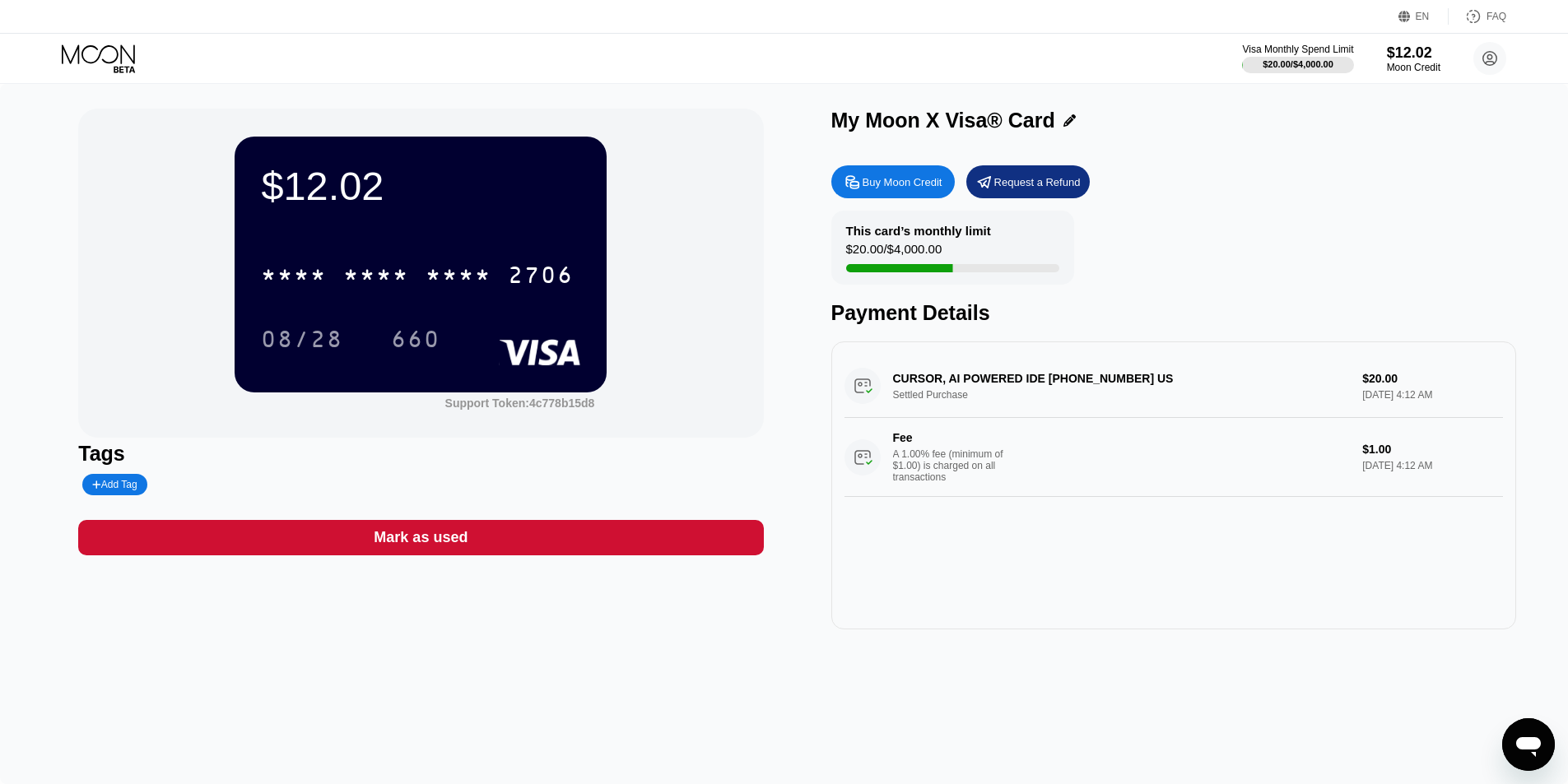
click at [560, 270] on div "2706" at bounding box center [541, 278] width 66 height 27
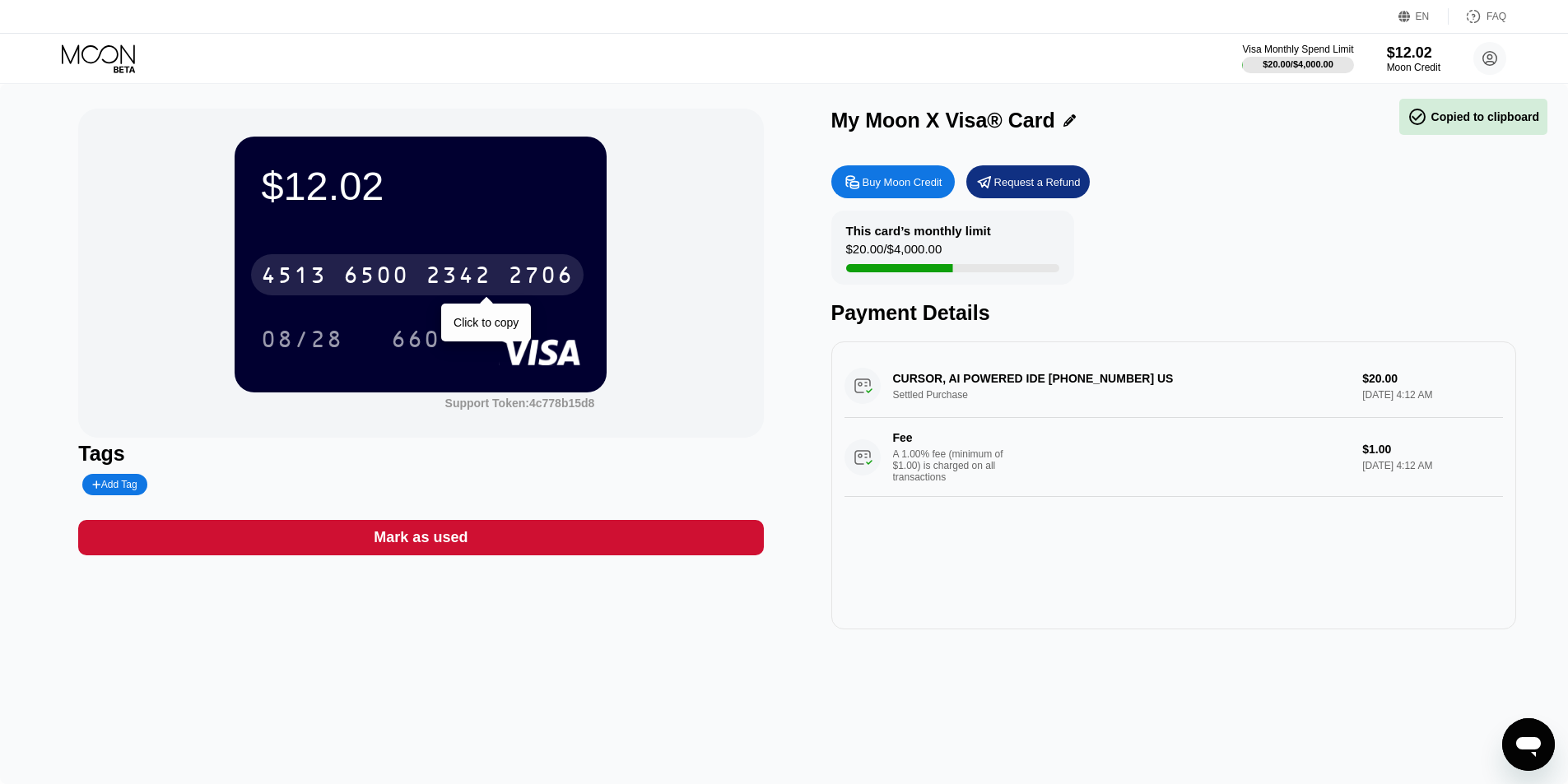
click at [539, 279] on div "2706" at bounding box center [541, 278] width 66 height 27
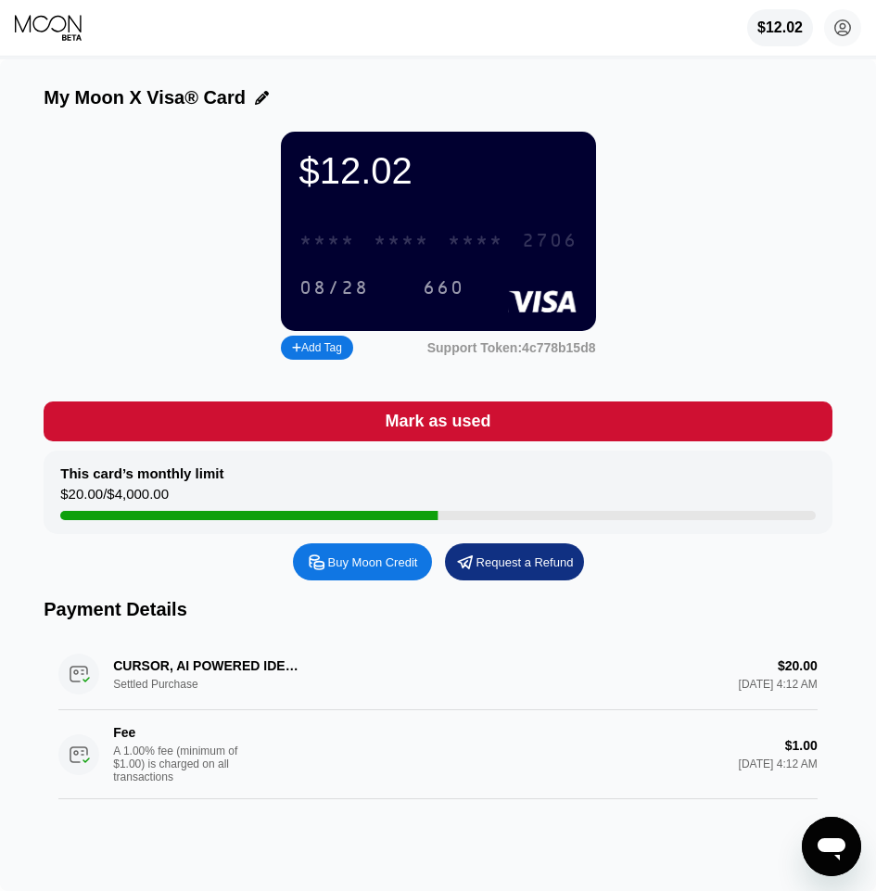
click at [500, 252] on div "* * * *" at bounding box center [476, 241] width 56 height 21
click at [439, 260] on div "[CREDIT_CARD_NUMBER]" at bounding box center [438, 241] width 300 height 38
click at [356, 290] on div "08/28" at bounding box center [334, 288] width 70 height 21
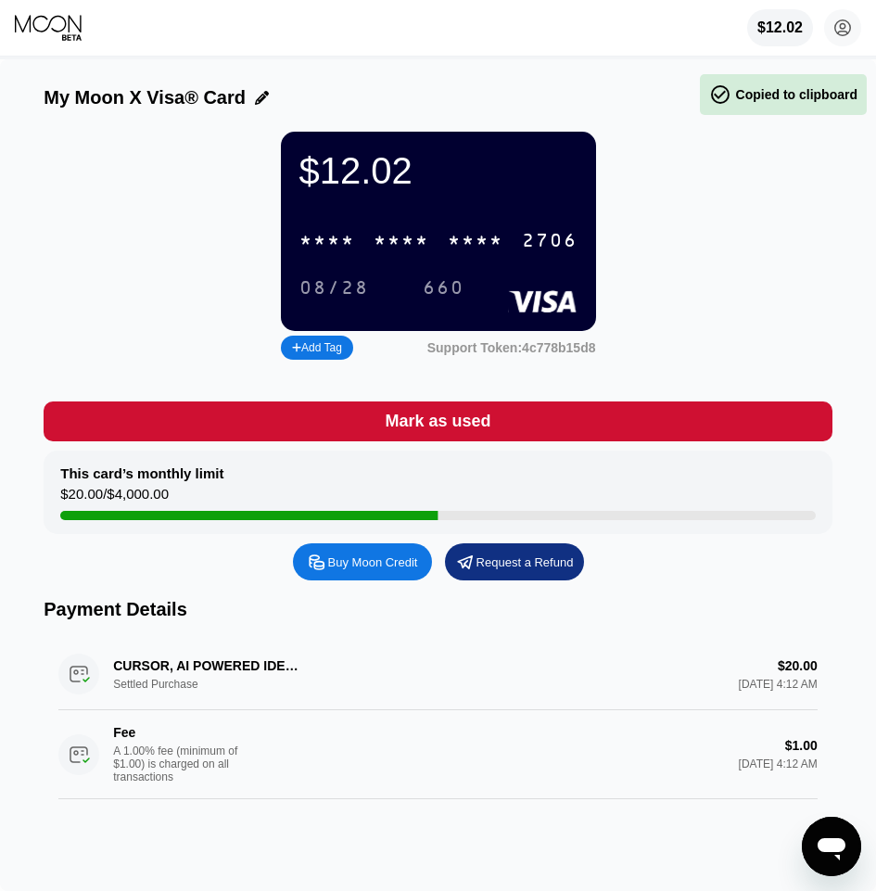
click at [456, 299] on div "660" at bounding box center [444, 288] width 42 height 21
click at [492, 260] on div "* * * * * * * * * * * * 2706" at bounding box center [438, 241] width 300 height 38
click at [428, 286] on div "660" at bounding box center [444, 288] width 70 height 31
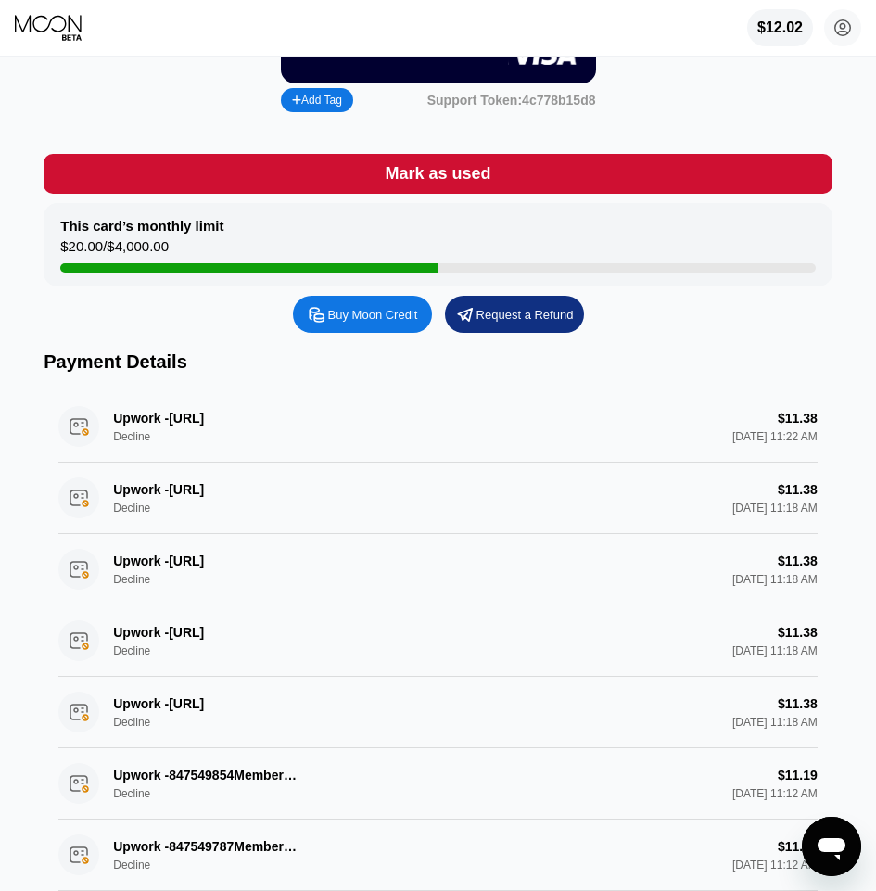
scroll to position [494, 0]
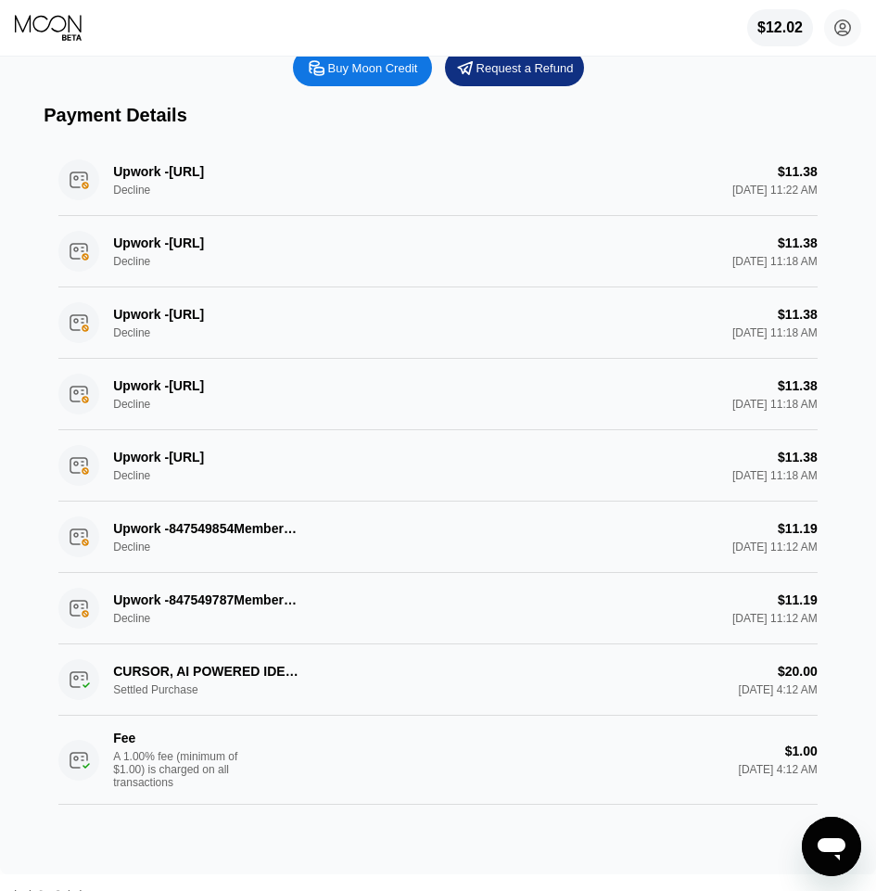
click at [277, 644] on div "Upwork -847549787MembershDublin IE Decline $11.19 Sep 19, 2025 11:12 AM" at bounding box center [437, 608] width 759 height 71
click at [733, 188] on div "Upwork -847551393MembershUpwork.com/biIE Decline $11.38 Sep 19, 2025 11:22 AM" at bounding box center [437, 180] width 759 height 71
click at [101, 189] on div "Upwork -847551393MembershUpwork.com/biIE Decline $11.38 Sep 19, 2025 11:22 AM" at bounding box center [437, 180] width 759 height 71
click at [76, 212] on div "Upwork -847551393MembershUpwork.com/biIE Decline $11.38 Sep 19, 2025 11:22 AM" at bounding box center [437, 180] width 759 height 71
click at [131, 194] on div "Upwork -847551393MembershUpwork.com/biIE Decline $11.38 Sep 19, 2025 11:22 AM" at bounding box center [437, 180] width 759 height 71
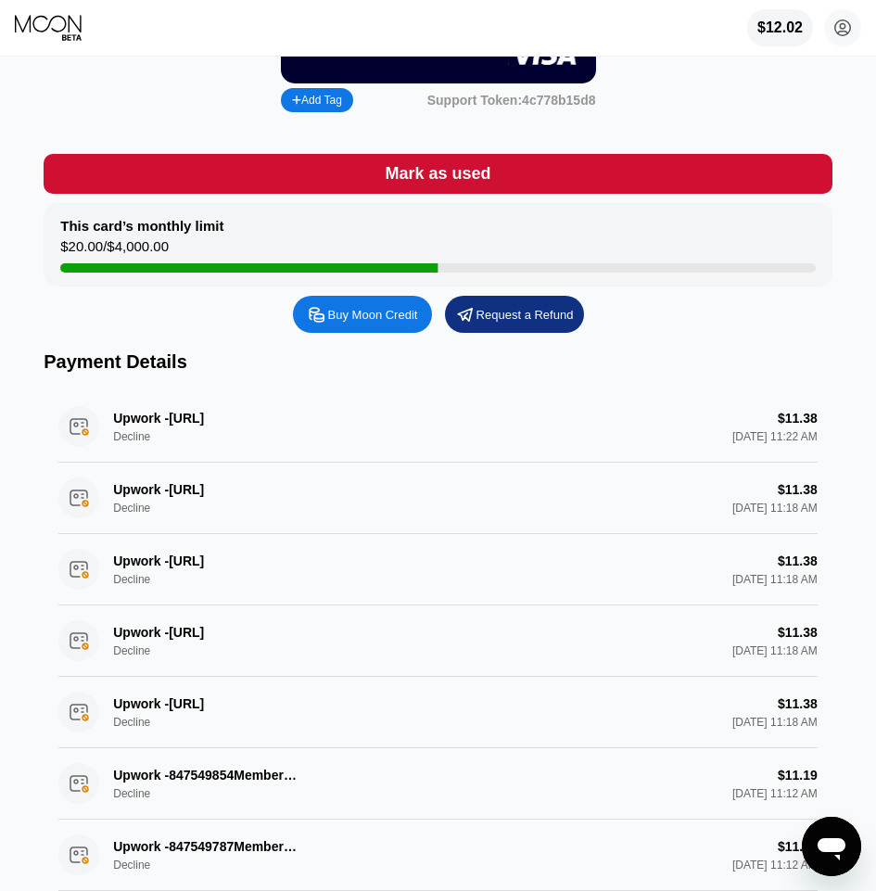
scroll to position [0, 0]
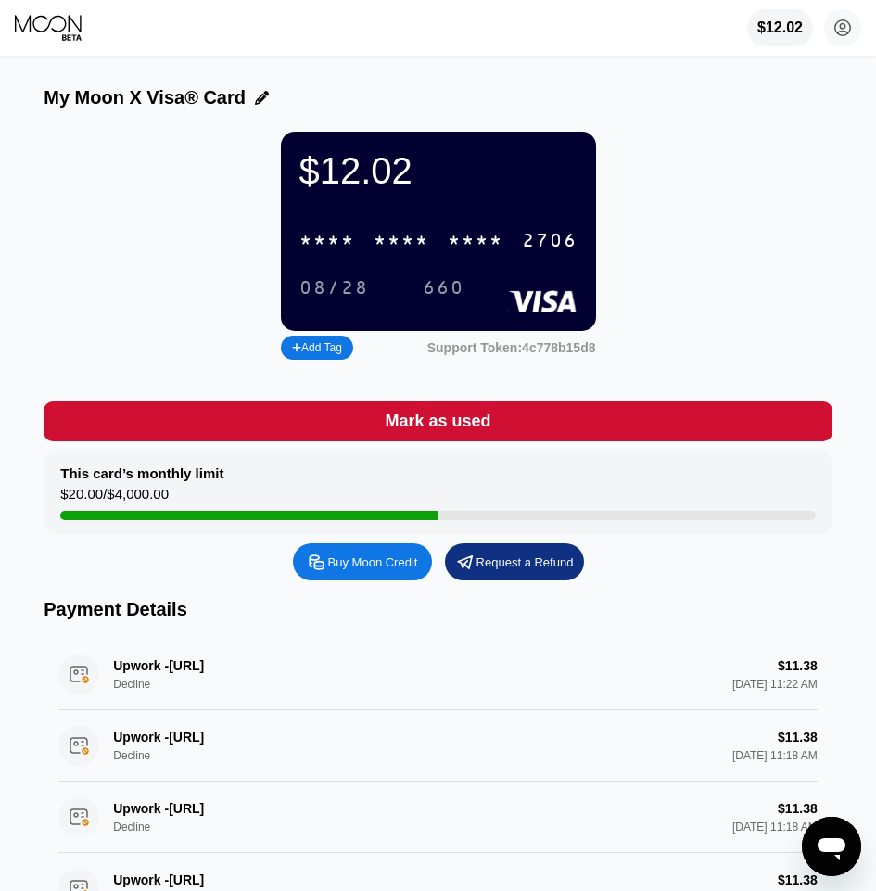
click at [325, 681] on div "Upwork -847551393MembershUpwork.com/biIE Decline $11.38 Sep 19, 2025 11:22 AM" at bounding box center [437, 674] width 759 height 71
click at [259, 697] on div "Upwork -847551393MembershUpwork.com/biIE Decline $11.38 Sep 19, 2025 11:22 AM" at bounding box center [437, 674] width 759 height 71
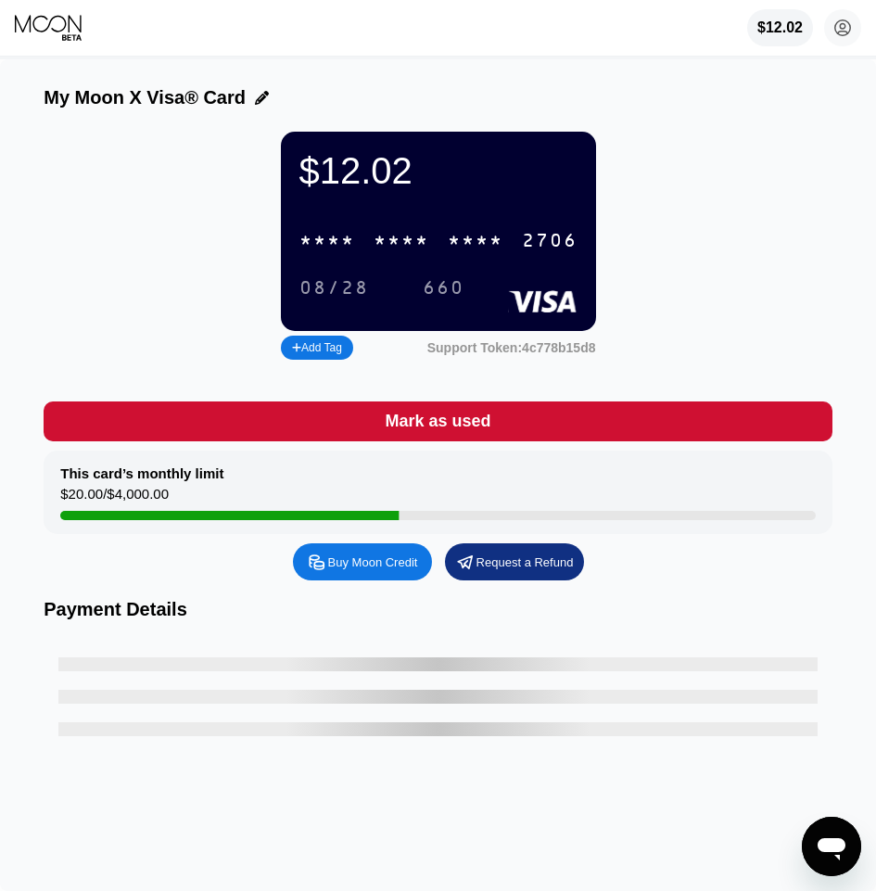
click at [365, 252] on div "* * * * * * * * * * * * 2706" at bounding box center [438, 241] width 300 height 38
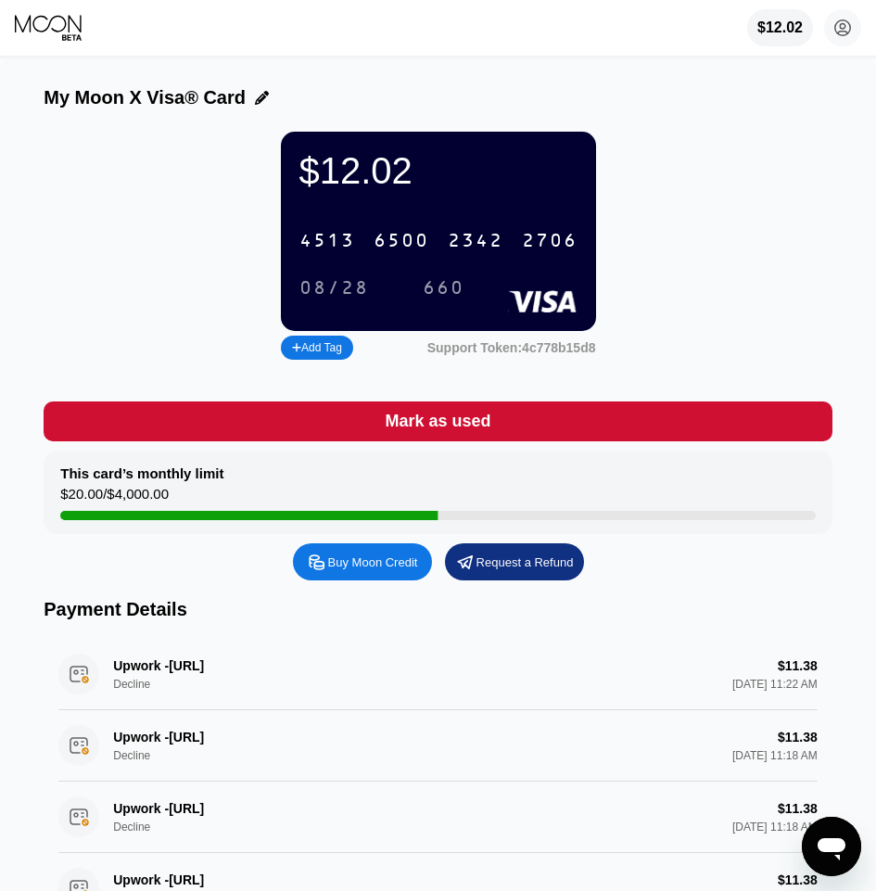
click at [464, 303] on div "660" at bounding box center [444, 288] width 70 height 31
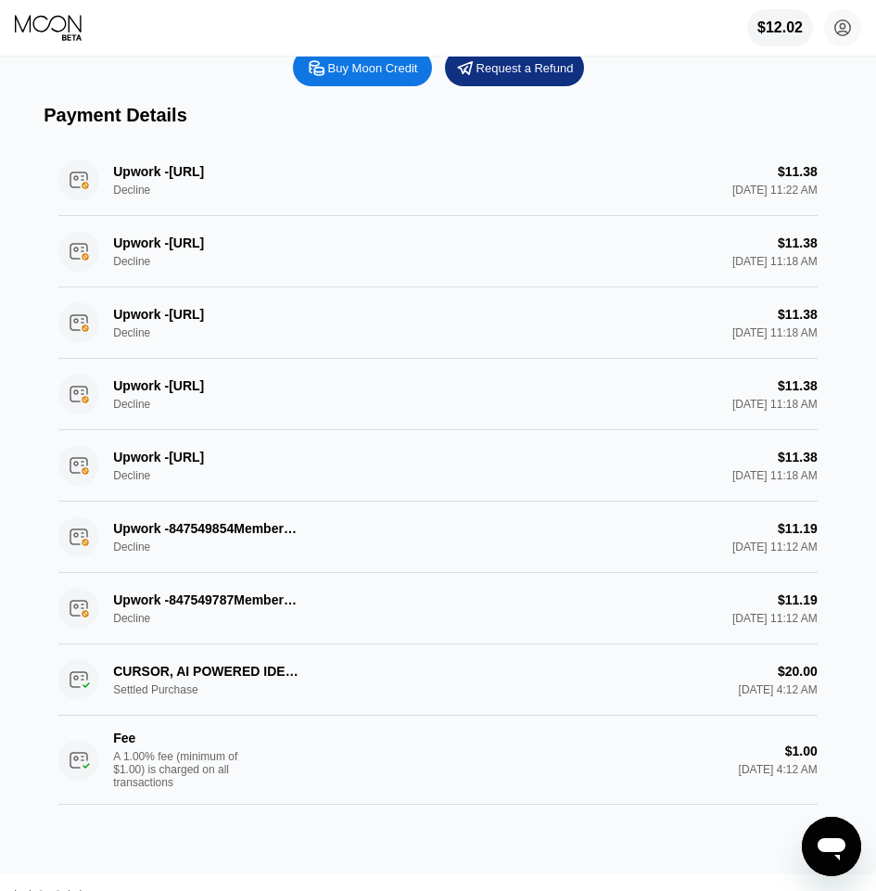
drag, startPoint x: 501, startPoint y: 486, endPoint x: 435, endPoint y: 558, distance: 97.8
click at [500, 488] on div "Upwork -[URL] Decline $11.38 [DATE] 11:18 AM" at bounding box center [437, 465] width 759 height 71
click at [288, 670] on div "CURSOR, AI POWERED IDE [PHONE_NUMBER] US Settled Purchase $20.00 [DATE] 4:12 AM…" at bounding box center [437, 724] width 759 height 160
click at [199, 637] on div "Upwork -847549787MembershDublin IE Decline $11.19 [DATE] 11:12 AM" at bounding box center [437, 608] width 759 height 71
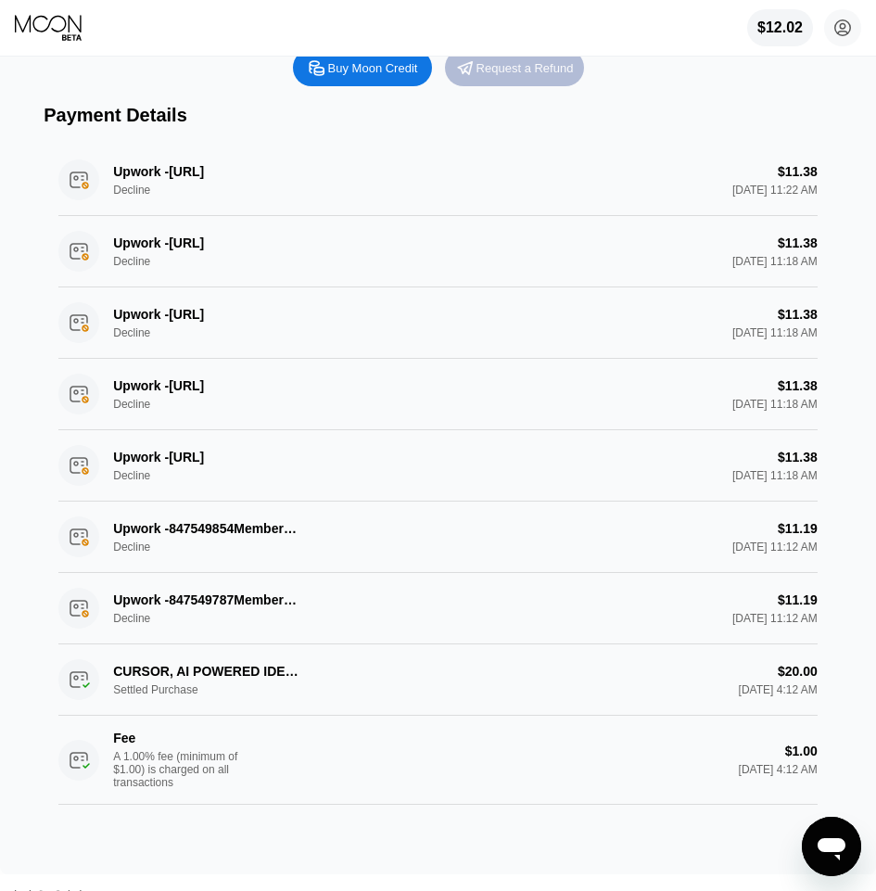
click at [482, 76] on div "Request a Refund" at bounding box center [524, 68] width 97 height 16
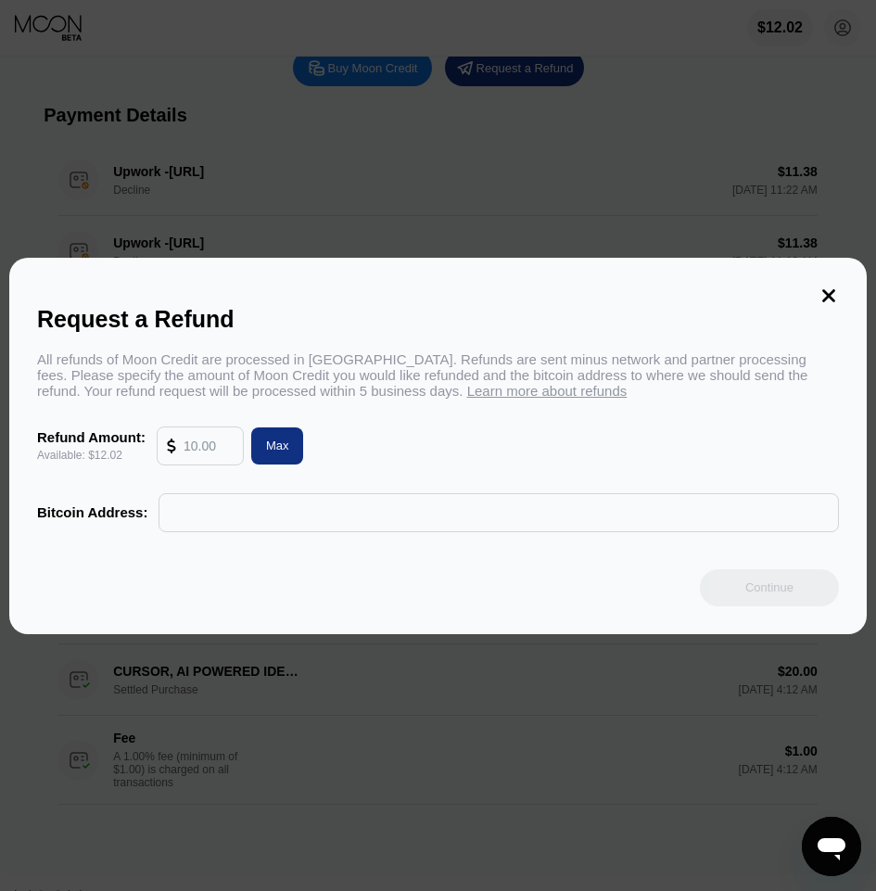
click at [824, 289] on icon at bounding box center [828, 295] width 13 height 13
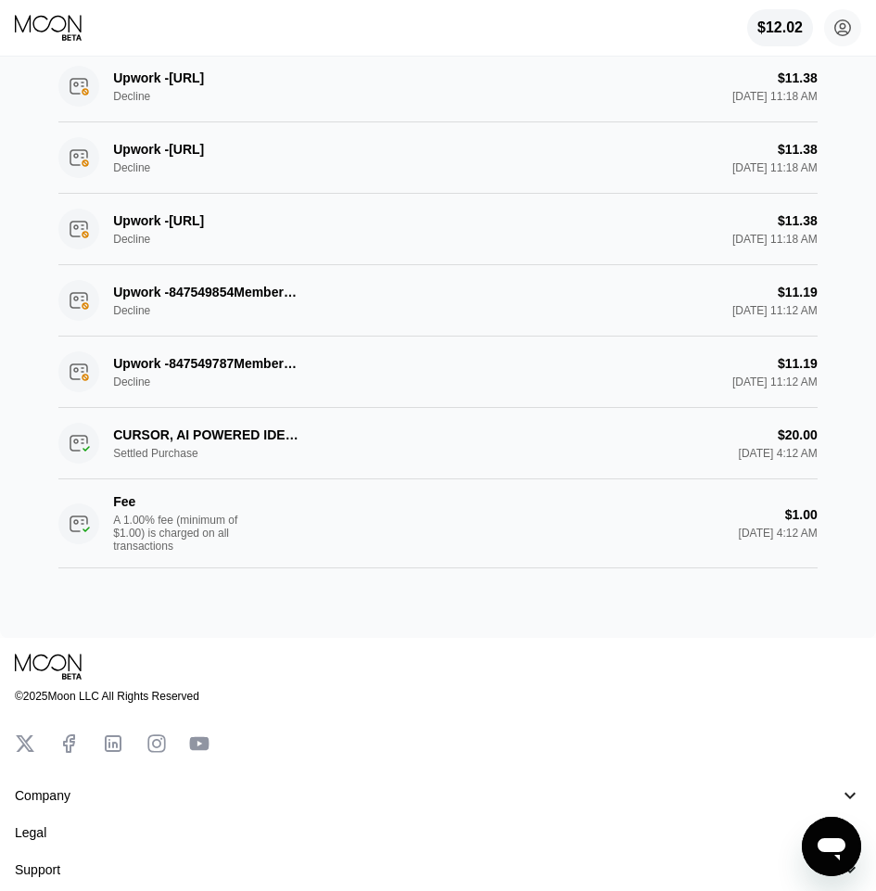
scroll to position [742, 0]
